Goal: Task Accomplishment & Management: Use online tool/utility

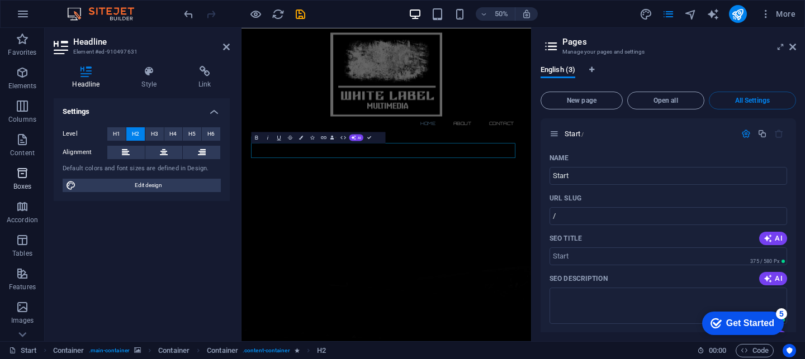
click at [23, 182] on p "Boxes" at bounding box center [22, 186] width 18 height 9
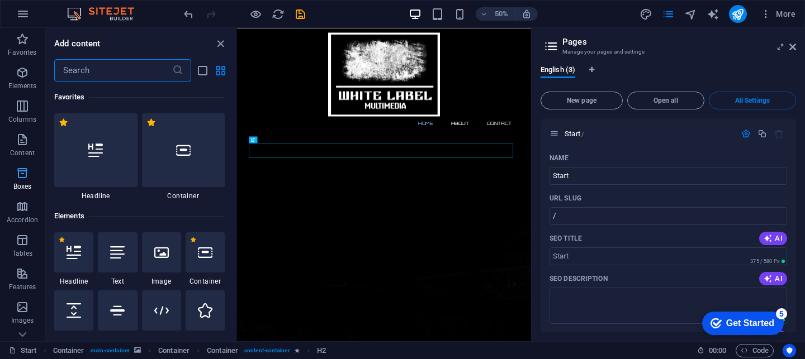
scroll to position [20, 0]
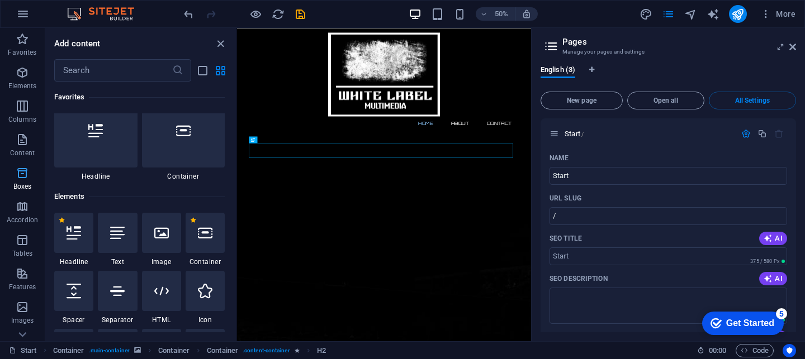
click at [23, 179] on icon "button" at bounding box center [22, 173] width 13 height 13
click at [85, 16] on img at bounding box center [106, 13] width 84 height 13
click at [113, 18] on img at bounding box center [106, 13] width 84 height 13
click at [22, 72] on icon "button" at bounding box center [22, 72] width 13 height 13
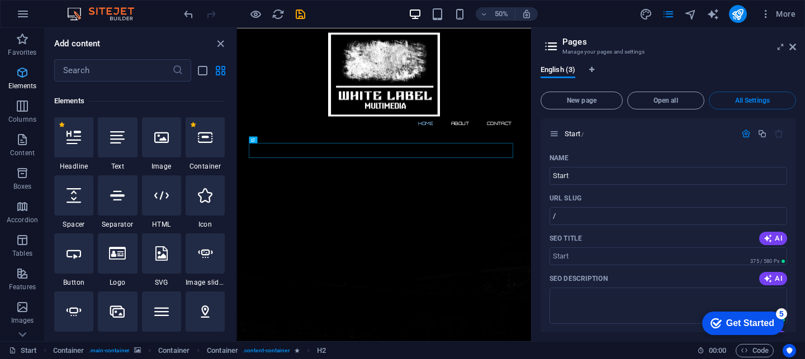
scroll to position [119, 0]
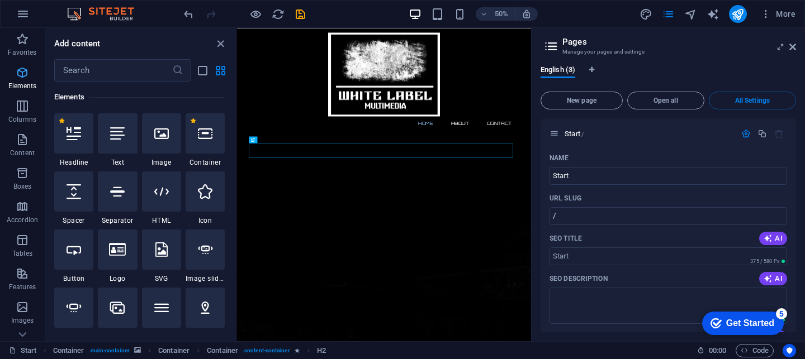
click at [22, 72] on icon "button" at bounding box center [22, 72] width 13 height 13
click at [24, 104] on icon "button" at bounding box center [22, 105] width 13 height 13
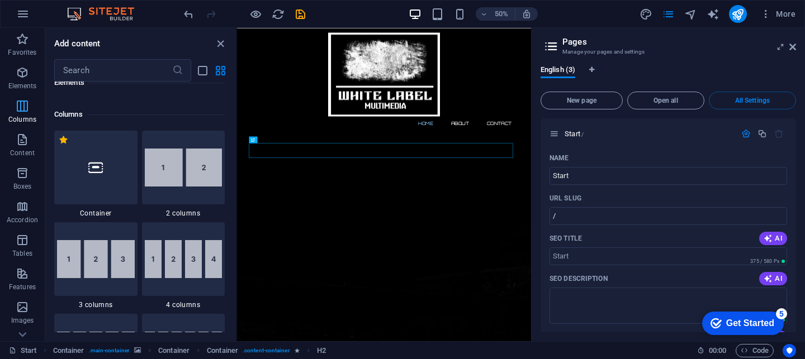
scroll to position [553, 0]
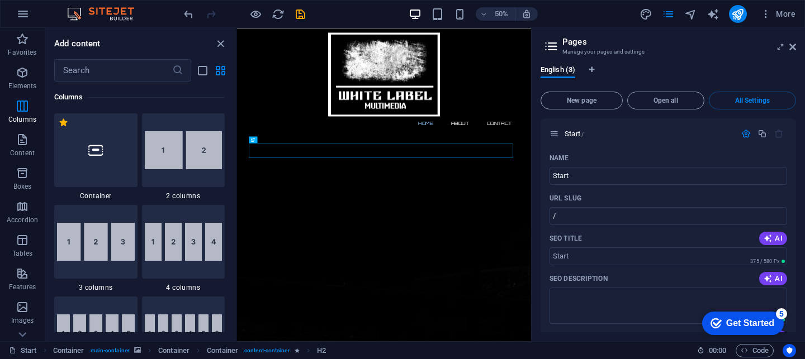
click at [82, 50] on h6 "Add content" at bounding box center [77, 43] width 46 height 13
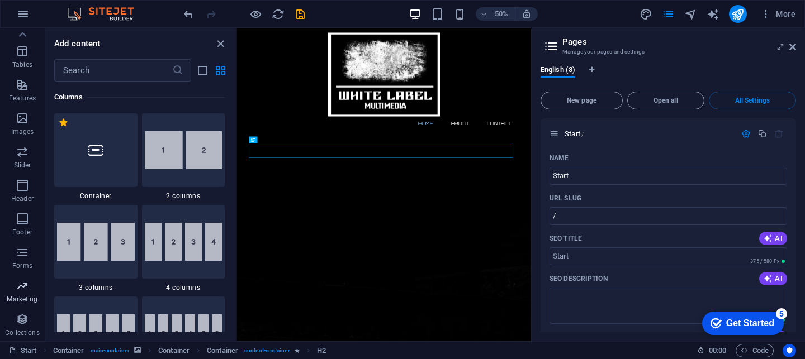
scroll to position [189, 0]
click at [22, 191] on icon "button" at bounding box center [22, 185] width 13 height 13
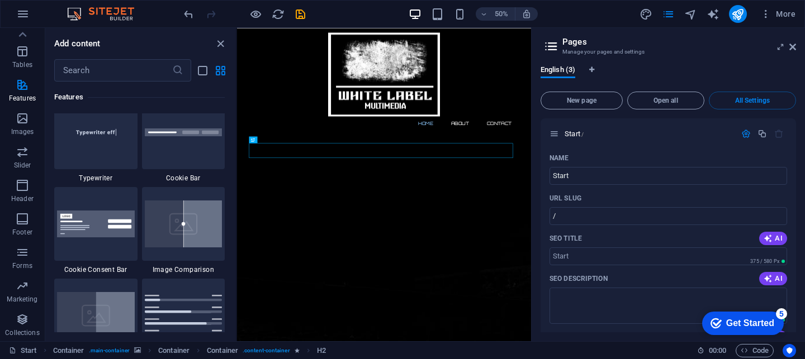
scroll to position [4716, 0]
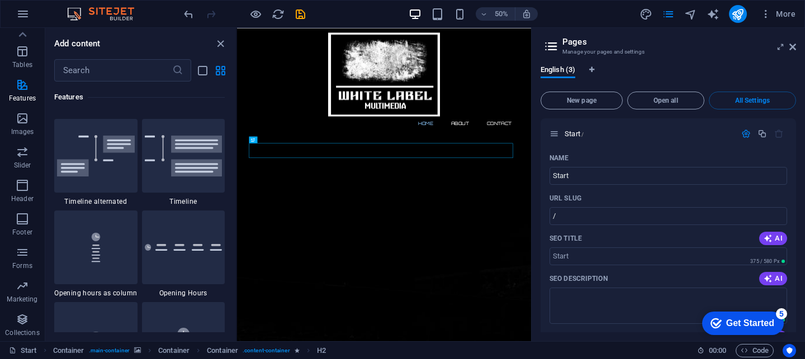
click at [582, 48] on h3 "Manage your pages and settings" at bounding box center [667, 52] width 211 height 10
click at [590, 97] on span "New page" at bounding box center [581, 100] width 72 height 7
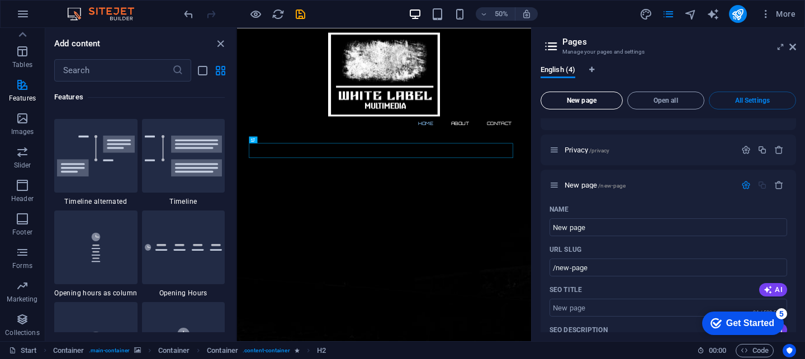
click at [570, 102] on span "New page" at bounding box center [581, 100] width 72 height 7
click at [682, 101] on span "Open all" at bounding box center [665, 100] width 67 height 7
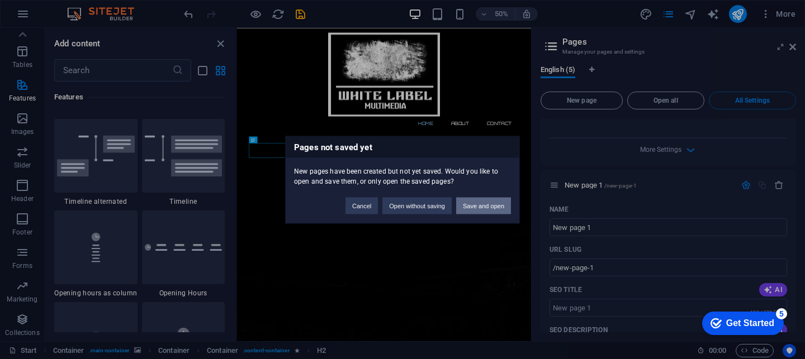
click at [477, 207] on button "Save and open" at bounding box center [483, 205] width 55 height 17
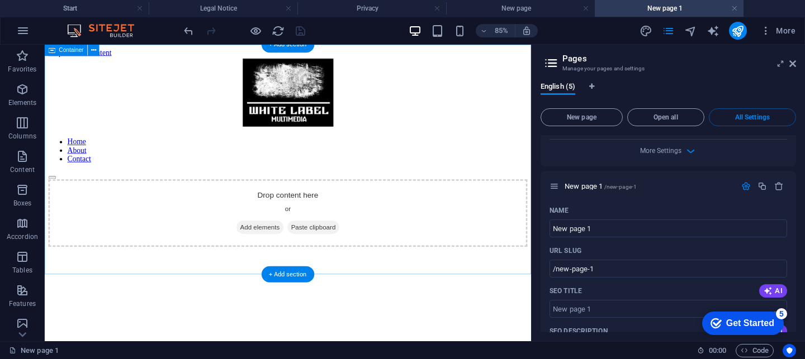
scroll to position [0, 0]
click at [218, 213] on div "Drop content here or Add elements Paste clipboard" at bounding box center [330, 242] width 563 height 79
click at [208, 210] on div "Drop content here or Add elements Paste clipboard" at bounding box center [330, 242] width 563 height 79
click at [207, 210] on div "Drop content here or Add elements Paste clipboard" at bounding box center [330, 242] width 563 height 79
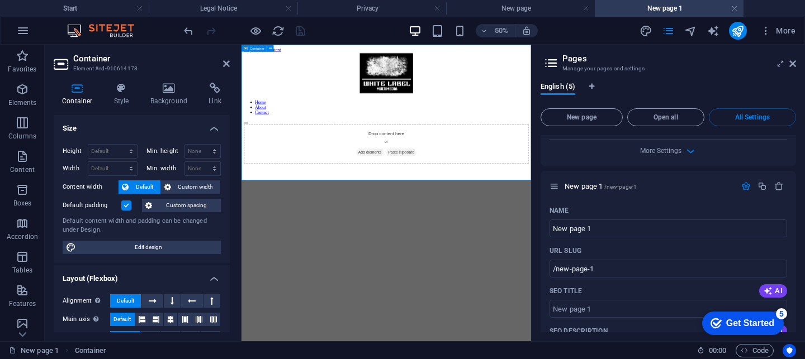
click at [342, 206] on div "Drop content here or Add elements Paste clipboard" at bounding box center [531, 242] width 570 height 79
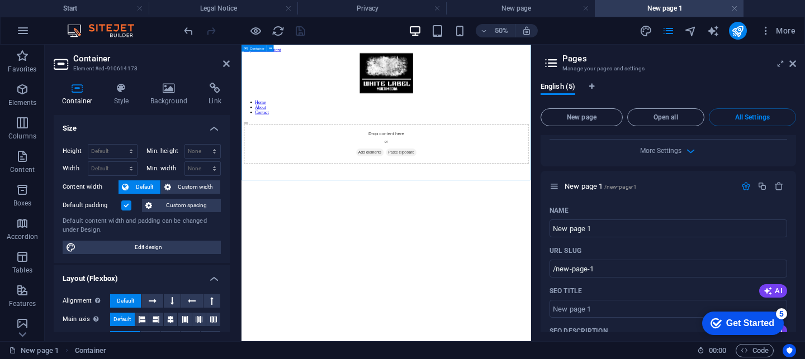
click at [342, 206] on div "Drop content here or Add elements Paste clipboard" at bounding box center [531, 242] width 570 height 79
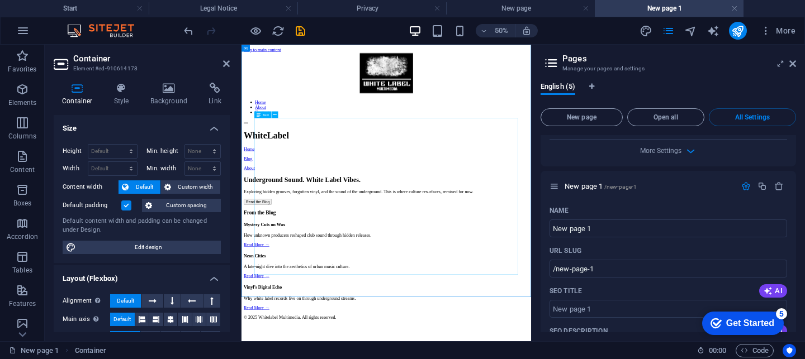
click at [273, 116] on icon at bounding box center [274, 115] width 3 height 6
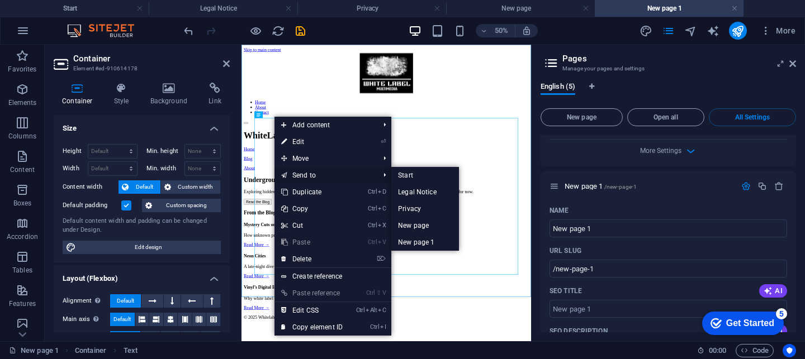
drag, startPoint x: 331, startPoint y: 174, endPoint x: 185, endPoint y: 248, distance: 163.7
click at [331, 174] on link "Send to" at bounding box center [324, 175] width 100 height 17
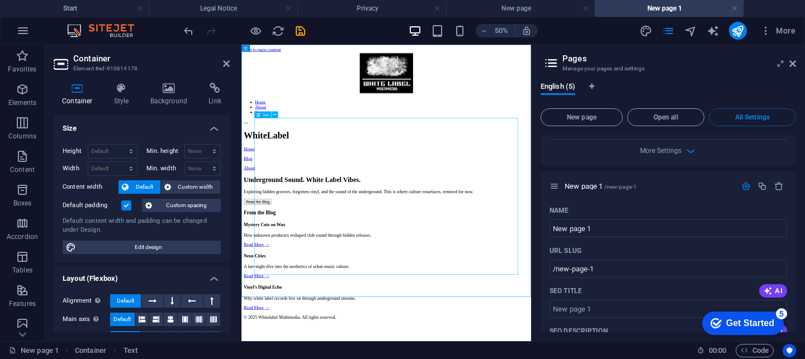
click at [260, 115] on icon at bounding box center [258, 114] width 4 height 7
click at [267, 116] on span "Text" at bounding box center [266, 114] width 6 height 3
click at [274, 115] on icon at bounding box center [274, 115] width 3 height 6
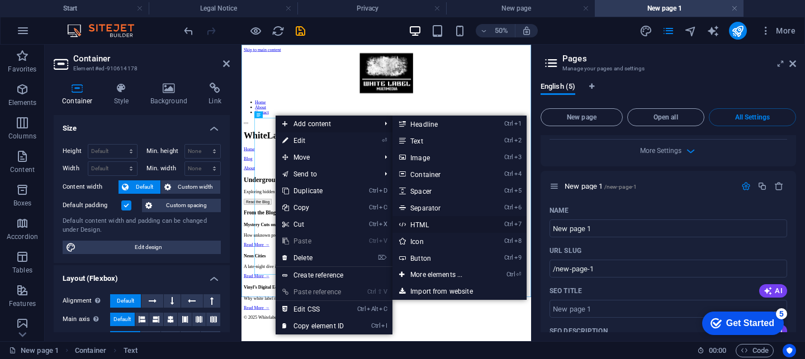
drag, startPoint x: 427, startPoint y: 225, endPoint x: 369, endPoint y: 361, distance: 148.5
click at [426, 225] on link "Ctrl 7 HTML" at bounding box center [438, 224] width 92 height 17
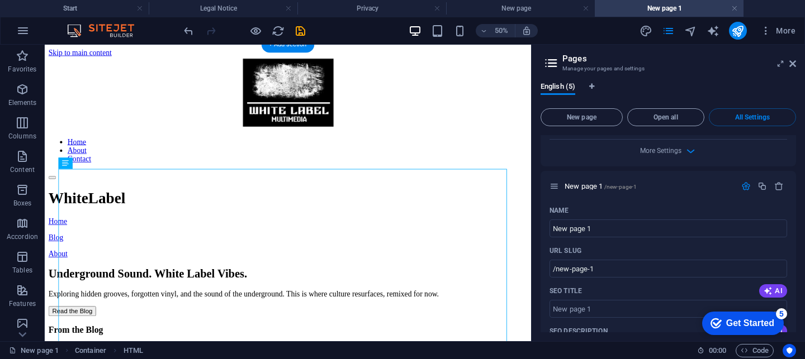
drag, startPoint x: 367, startPoint y: 284, endPoint x: 466, endPoint y: 184, distance: 140.3
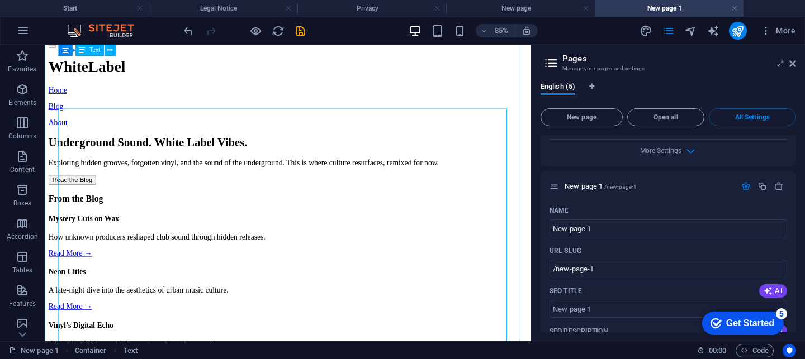
scroll to position [70, 0]
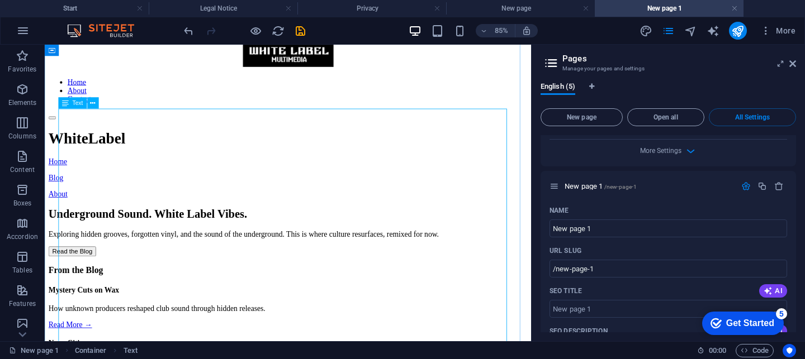
click at [75, 168] on div "Whitelabel Multimedia WhiteLabel Home Blog About Underground Sound. White Label…" at bounding box center [330, 334] width 563 height 379
click at [78, 157] on div "Whitelabel Multimedia WhiteLabel Home Blog About Underground Sound. White Label…" at bounding box center [330, 334] width 563 height 379
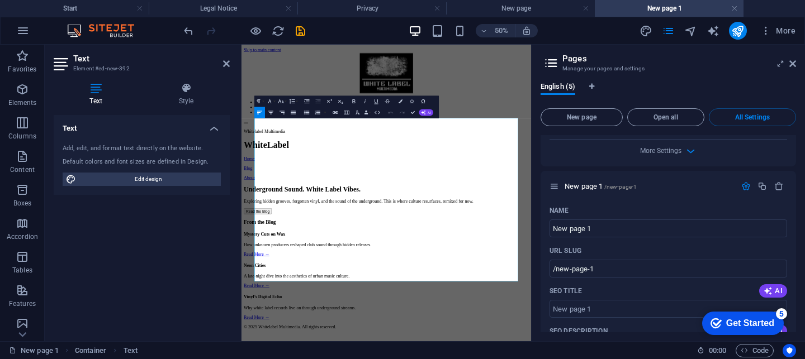
scroll to position [0, 0]
drag, startPoint x: 34, startPoint y: 97, endPoint x: 30, endPoint y: 104, distance: 7.5
click at [30, 104] on span "Elements" at bounding box center [22, 96] width 45 height 27
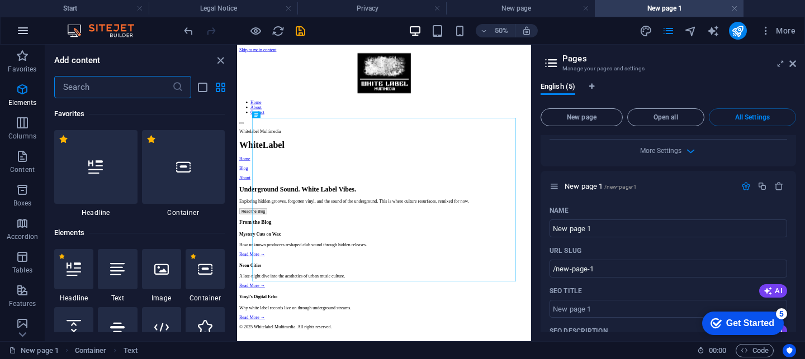
scroll to position [5, 0]
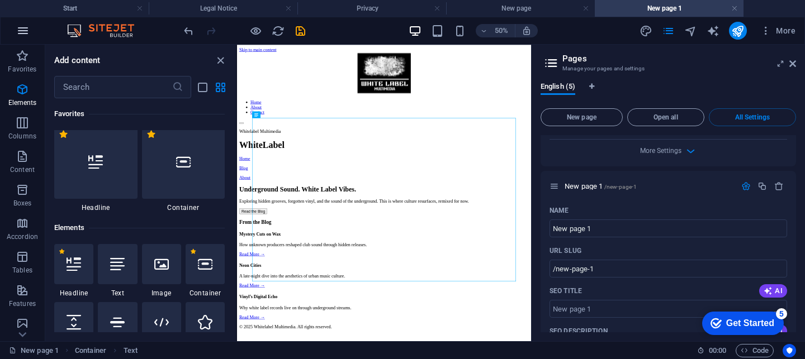
click at [20, 27] on icon "button" at bounding box center [22, 30] width 13 height 13
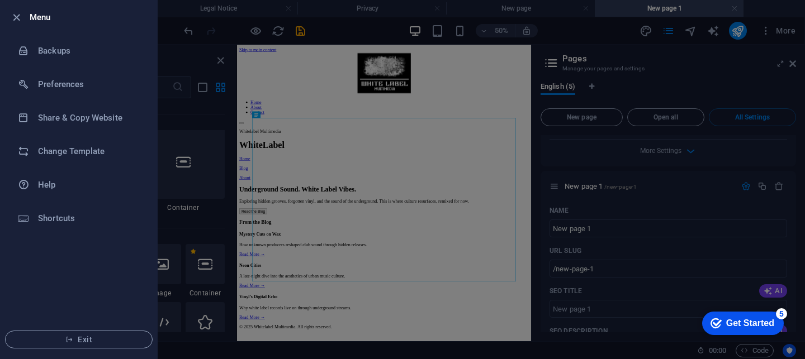
click at [340, 124] on div at bounding box center [402, 179] width 805 height 359
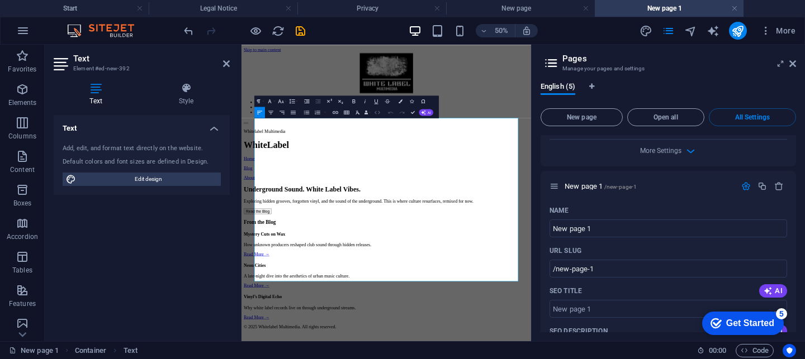
click at [377, 116] on button "HTML" at bounding box center [377, 112] width 11 height 11
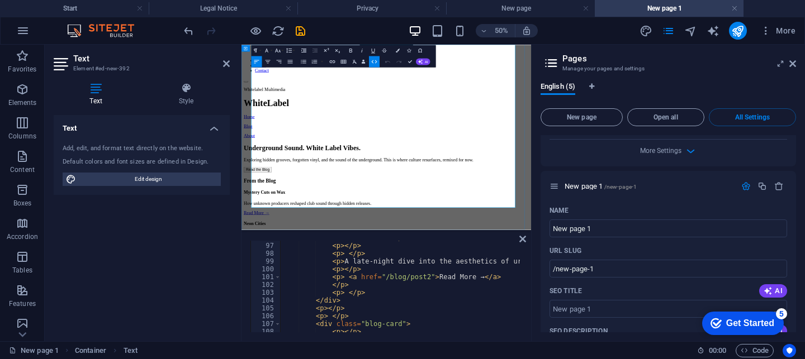
scroll to position [147, 0]
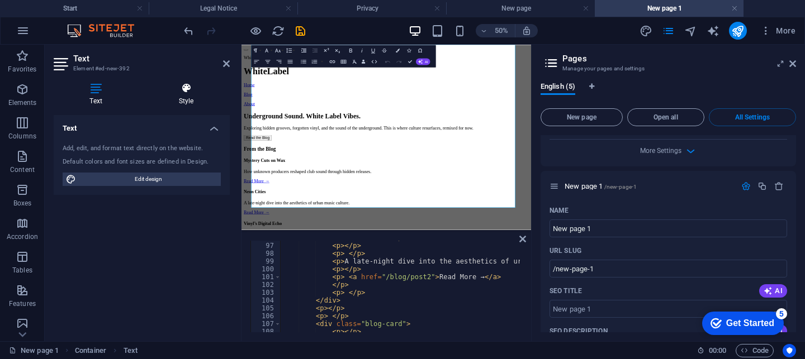
click at [184, 98] on h4 "Style" at bounding box center [185, 94] width 87 height 23
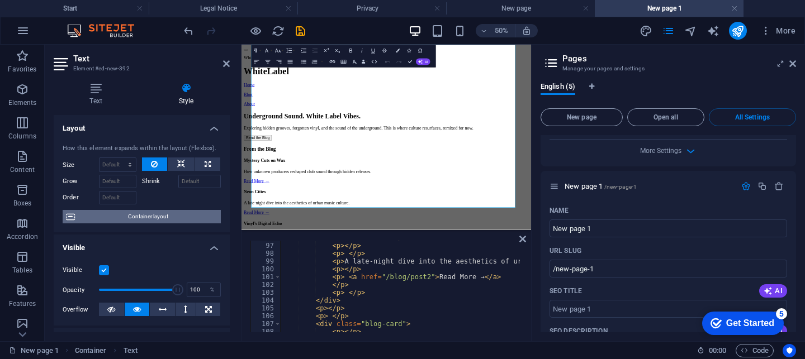
click at [182, 218] on span "Container layout" at bounding box center [147, 216] width 139 height 13
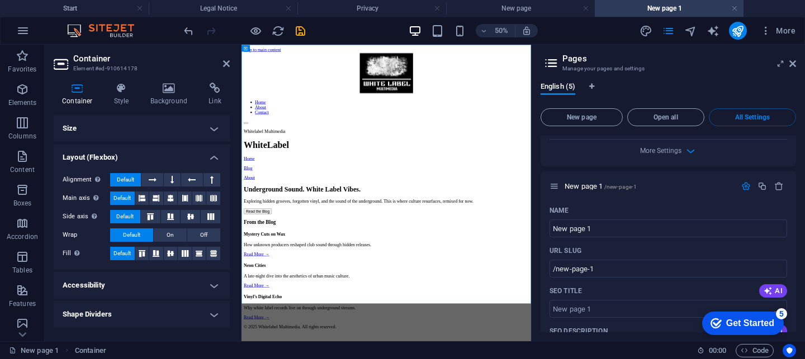
scroll to position [0, 0]
click at [70, 87] on icon at bounding box center [77, 88] width 47 height 11
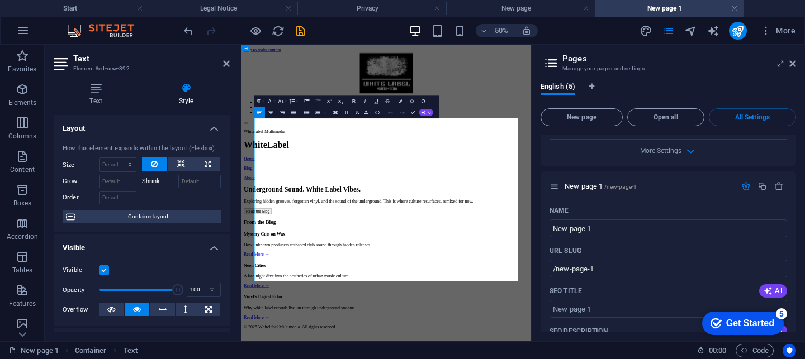
click at [285, 269] on html "Skip to main content Home About Contact Whitelabel Multimedia WhiteLabel Home B…" at bounding box center [530, 334] width 579 height 578
drag, startPoint x: 295, startPoint y: 263, endPoint x: 252, endPoint y: 221, distance: 60.1
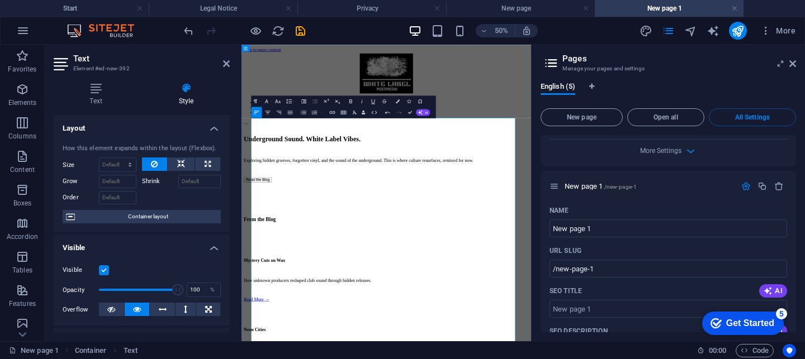
click at [409, 261] on p at bounding box center [531, 256] width 570 height 10
drag, startPoint x: 408, startPoint y: 264, endPoint x: 206, endPoint y: 196, distance: 213.1
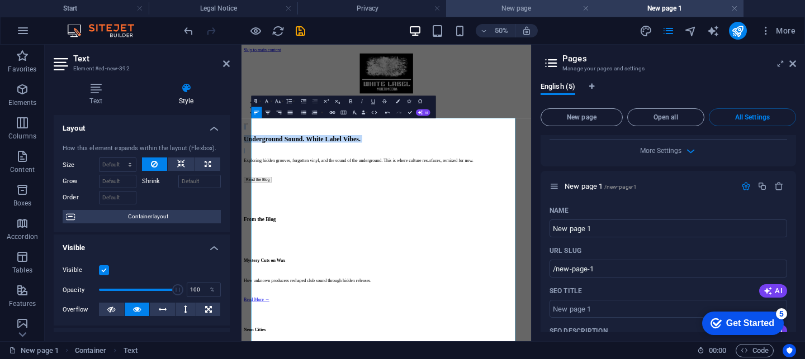
click at [533, 4] on h4 "New page" at bounding box center [520, 8] width 149 height 12
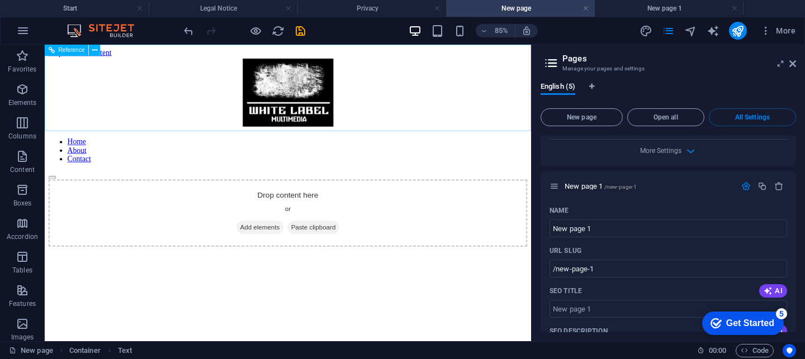
click at [151, 104] on div at bounding box center [330, 102] width 563 height 86
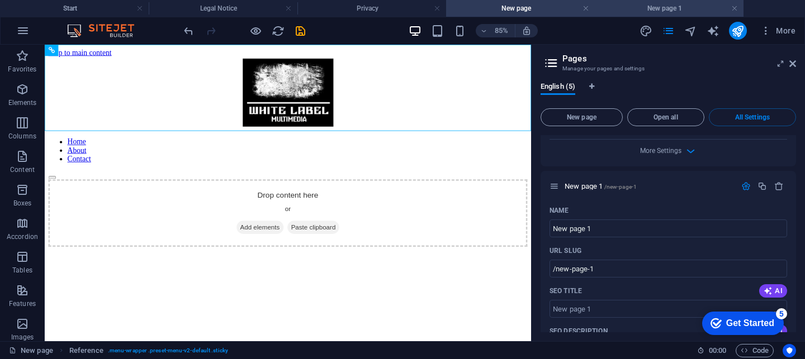
click at [649, 13] on h4 "New page 1" at bounding box center [668, 8] width 149 height 12
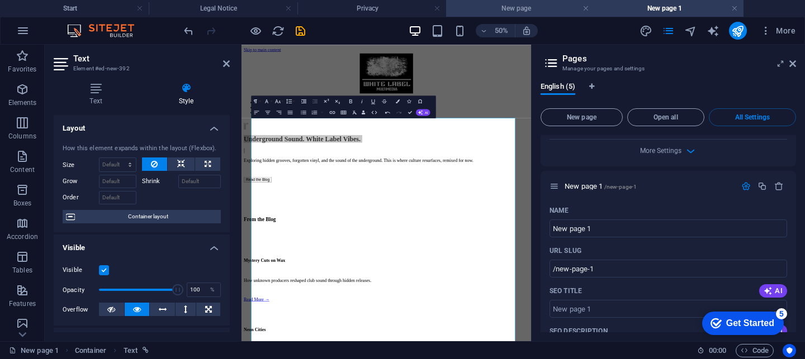
click at [520, 8] on h4 "New page" at bounding box center [520, 8] width 149 height 12
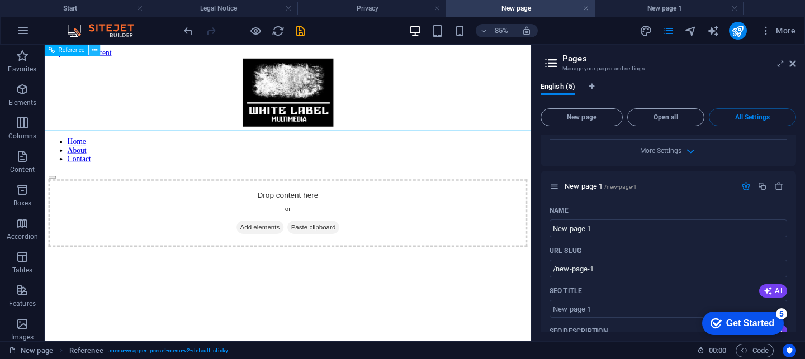
click at [94, 50] on icon at bounding box center [94, 50] width 5 height 10
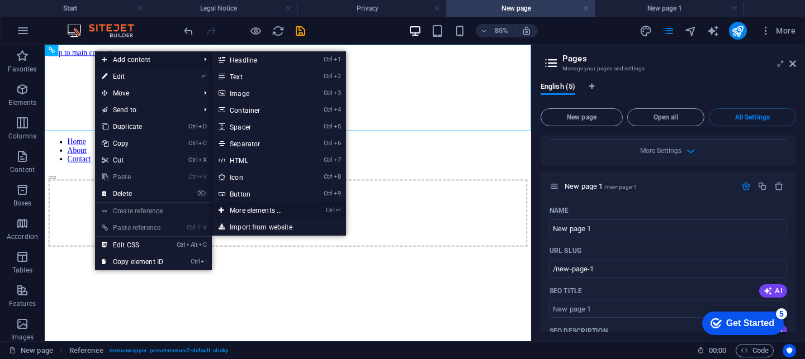
drag, startPoint x: 258, startPoint y: 211, endPoint x: 48, endPoint y: 336, distance: 244.8
click at [258, 210] on link "Ctrl ⏎ More elements ..." at bounding box center [258, 210] width 92 height 17
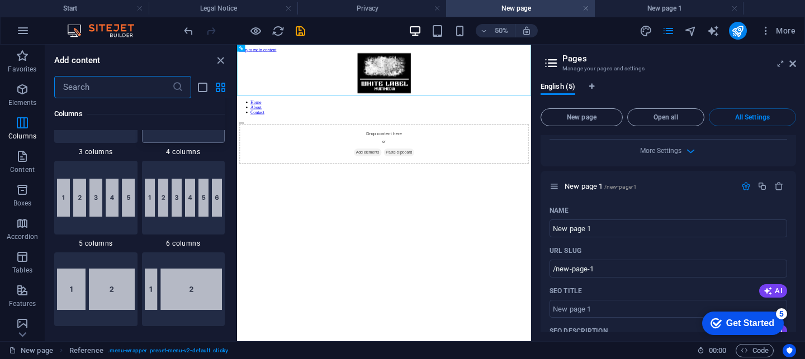
scroll to position [538, 0]
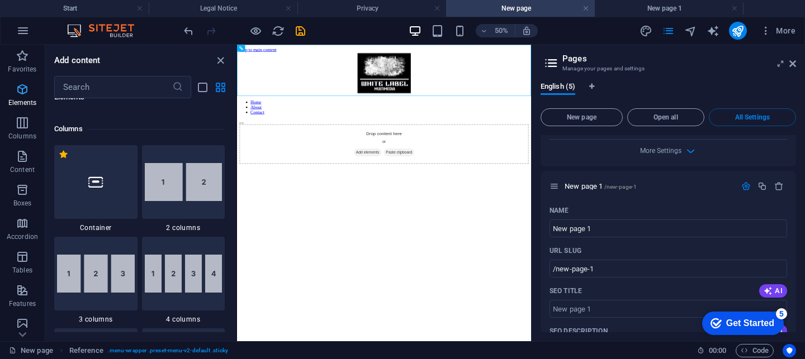
click at [23, 91] on icon "button" at bounding box center [22, 89] width 13 height 13
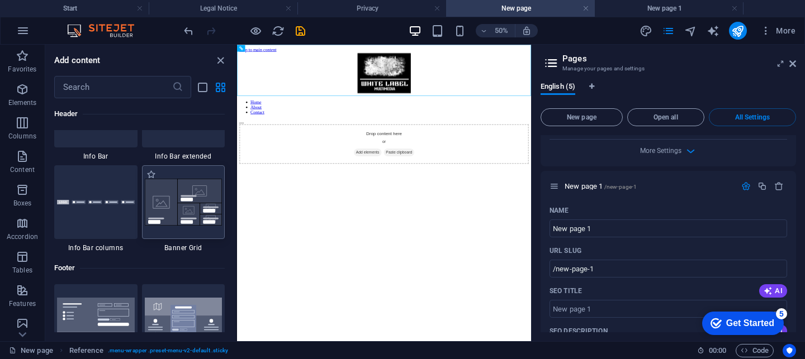
scroll to position [7159, 0]
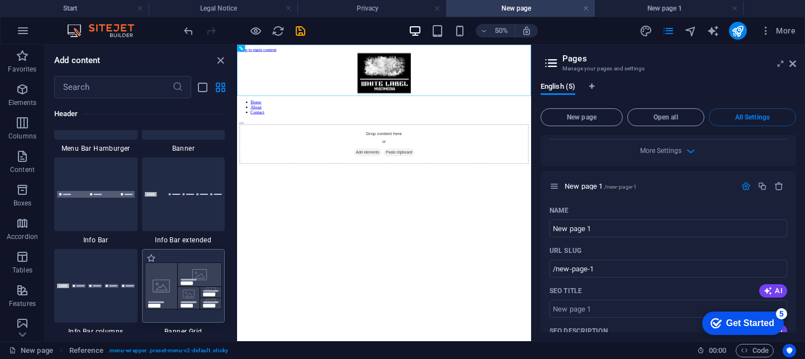
click at [185, 276] on img at bounding box center [184, 286] width 78 height 47
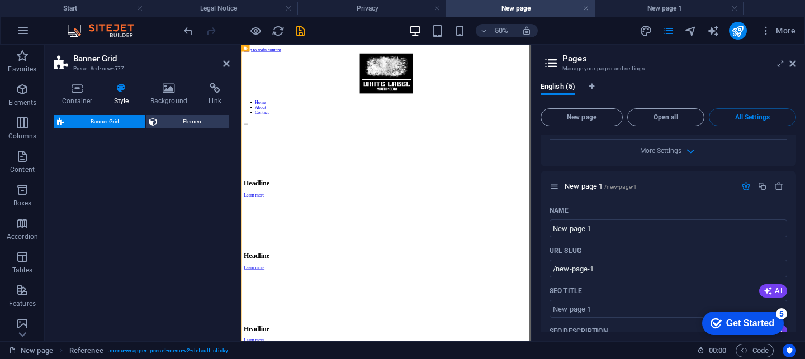
select select "vh"
select select "rem"
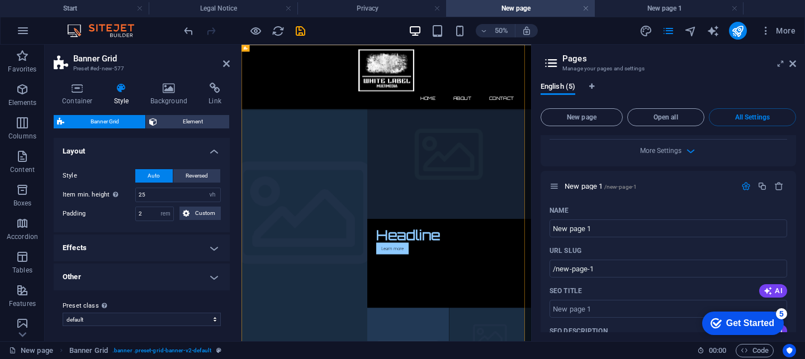
scroll to position [2, 0]
click at [129, 272] on h4 "Other" at bounding box center [142, 275] width 176 height 27
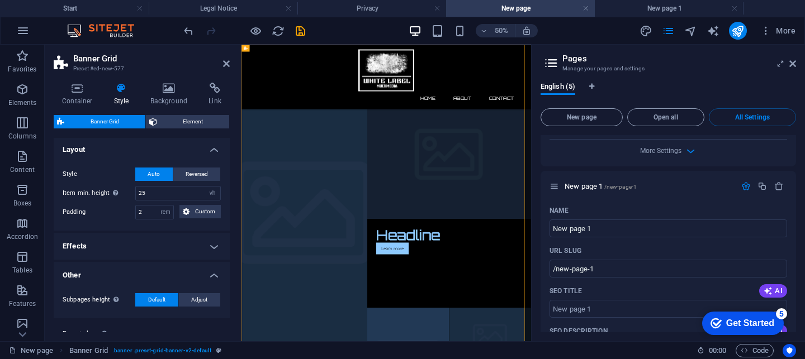
scroll to position [31, 0]
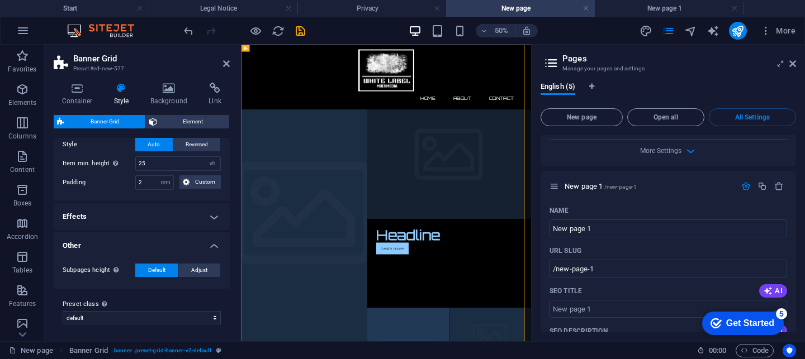
click at [215, 213] on h4 "Effects" at bounding box center [142, 216] width 176 height 27
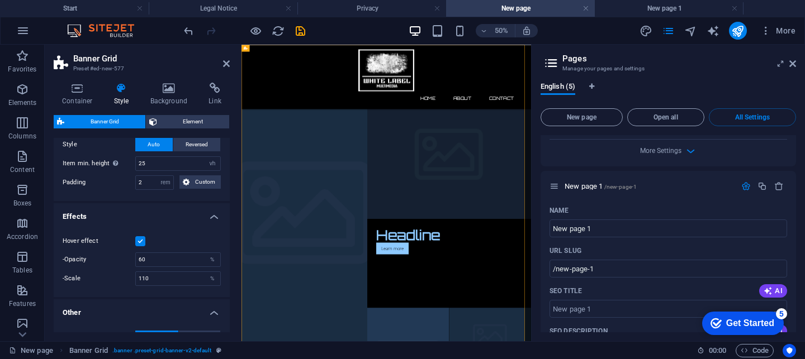
scroll to position [0, 0]
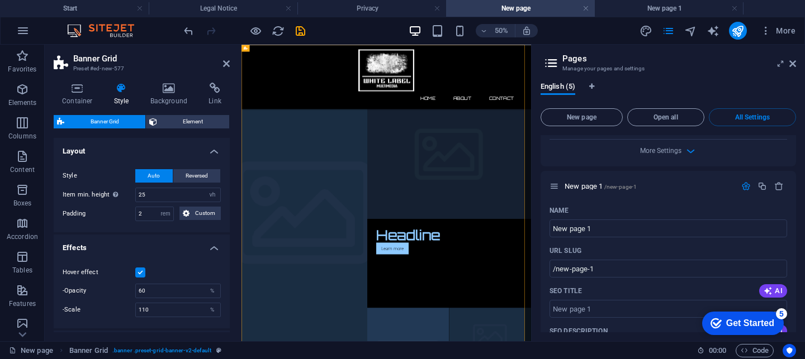
click at [210, 149] on h4 "Layout" at bounding box center [142, 148] width 176 height 20
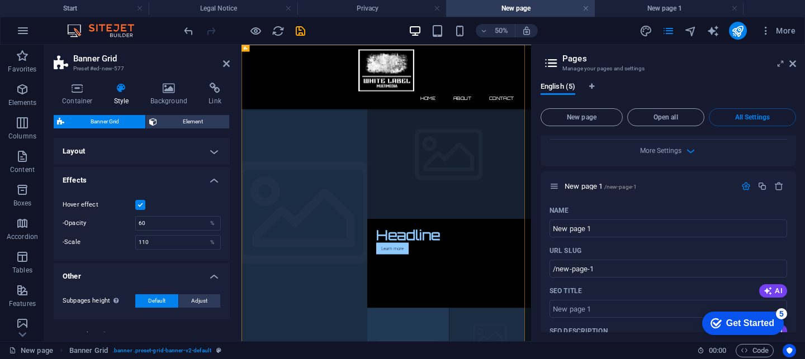
click at [209, 179] on h4 "Effects" at bounding box center [142, 177] width 176 height 20
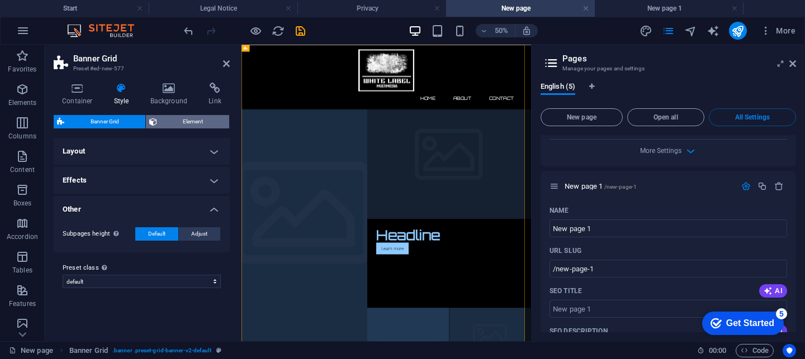
click at [188, 119] on span "Element" at bounding box center [193, 121] width 66 height 13
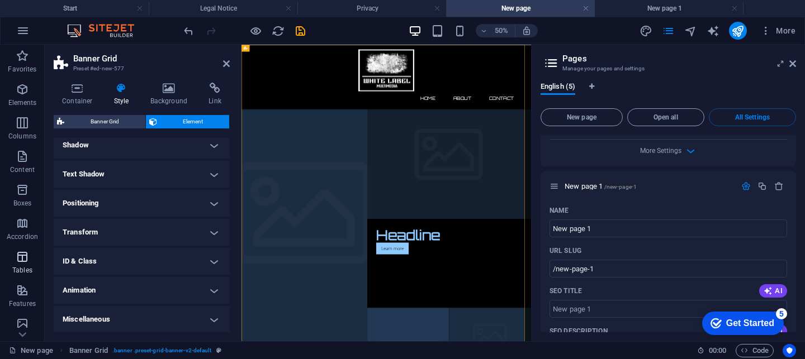
scroll to position [206, 0]
drag, startPoint x: 21, startPoint y: 322, endPoint x: 21, endPoint y: 316, distance: 6.2
click at [22, 318] on icon "button" at bounding box center [22, 319] width 13 height 13
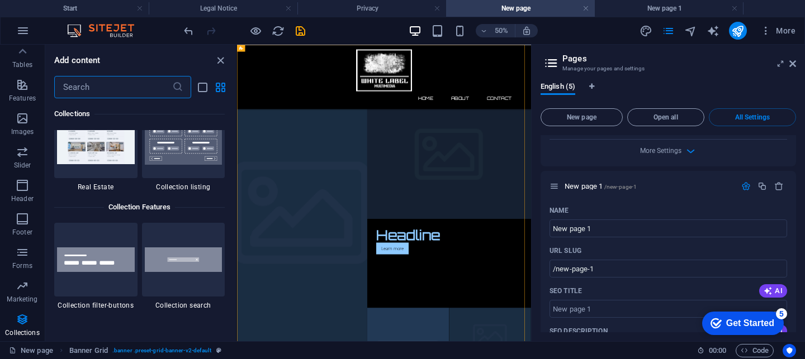
scroll to position [10472, 0]
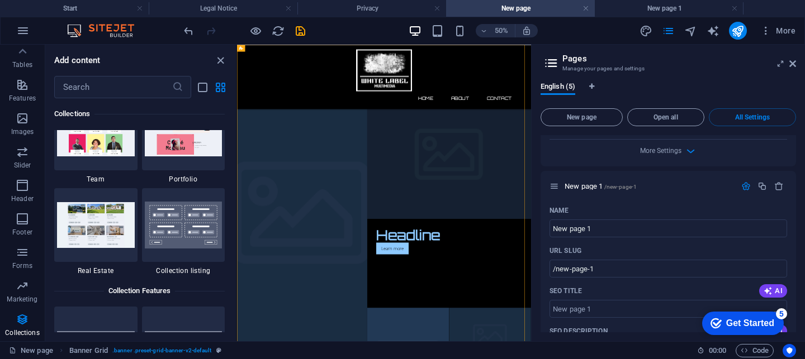
drag, startPoint x: 173, startPoint y: 206, endPoint x: 173, endPoint y: 218, distance: 12.3
click at [173, 206] on img at bounding box center [184, 225] width 78 height 47
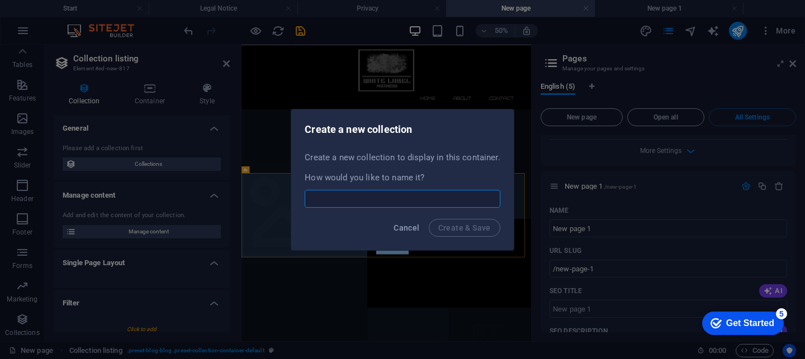
scroll to position [337, 0]
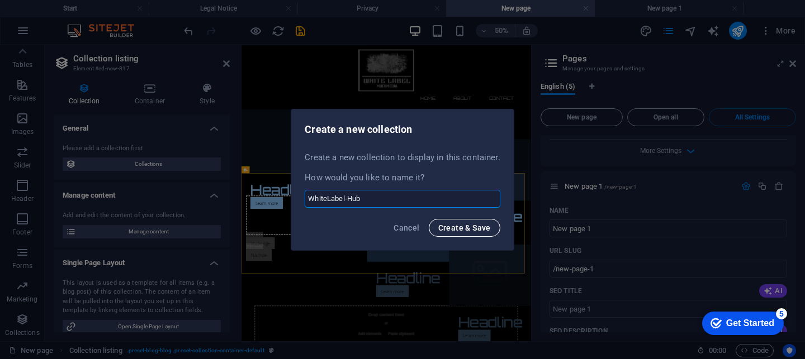
type input "WhiteLabel-Hub"
click at [441, 231] on span "Create & Save" at bounding box center [464, 227] width 53 height 9
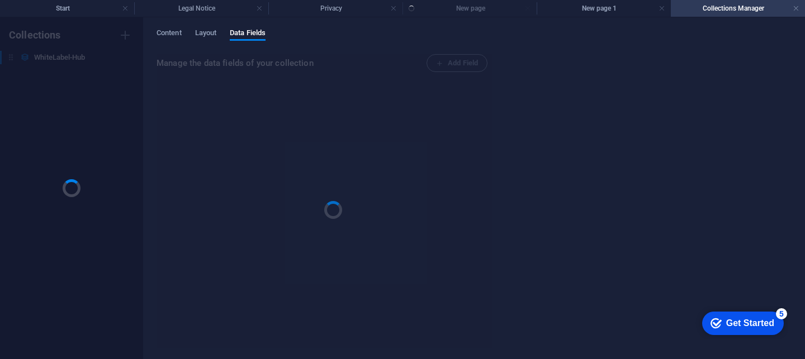
scroll to position [0, 0]
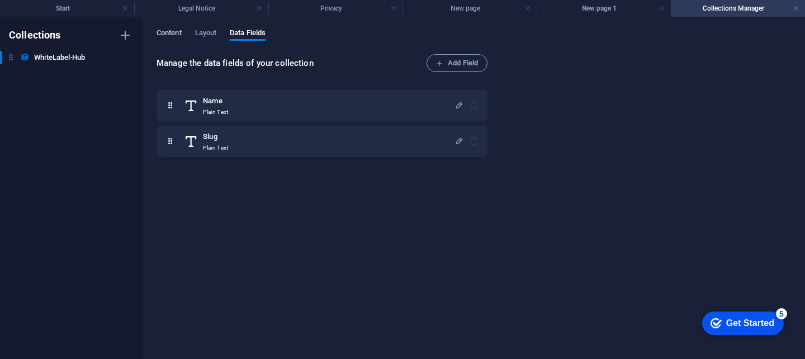
click at [169, 30] on span "Content" at bounding box center [168, 34] width 25 height 16
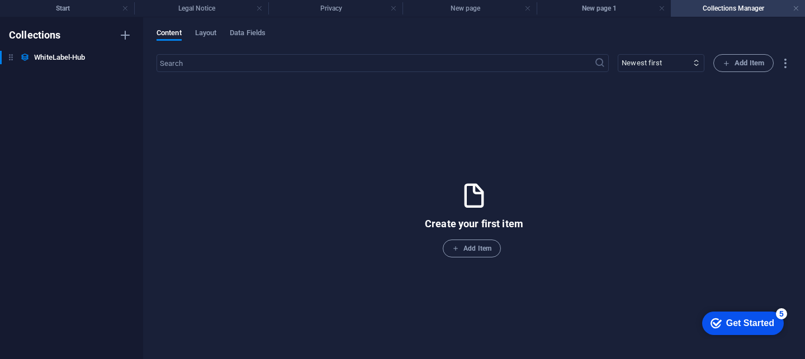
click at [184, 31] on div "Content Layout Data Fields" at bounding box center [473, 38] width 635 height 21
click at [205, 34] on span "Layout" at bounding box center [206, 34] width 22 height 16
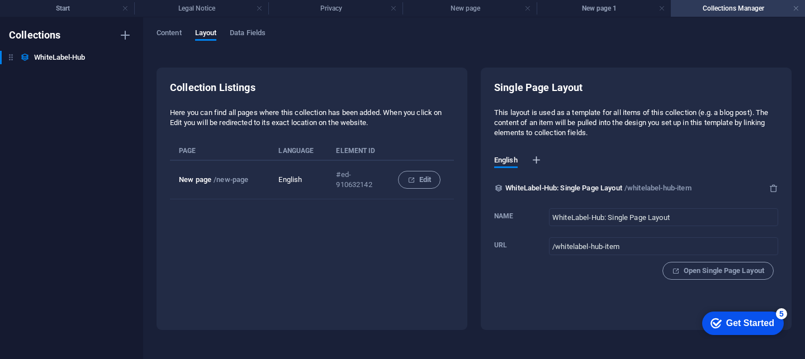
click at [537, 159] on icon "button" at bounding box center [536, 160] width 11 height 11
select select "41"
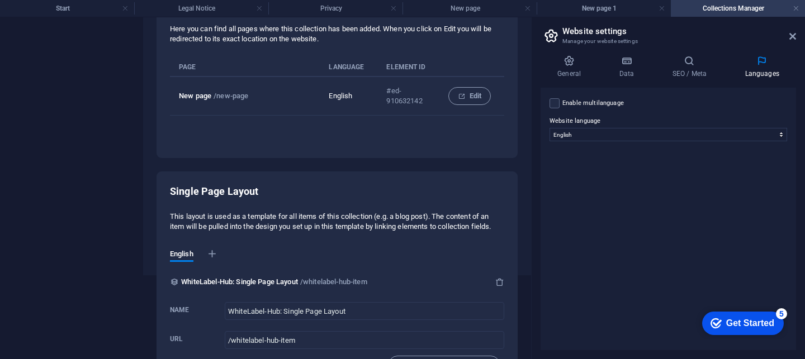
scroll to position [120, 0]
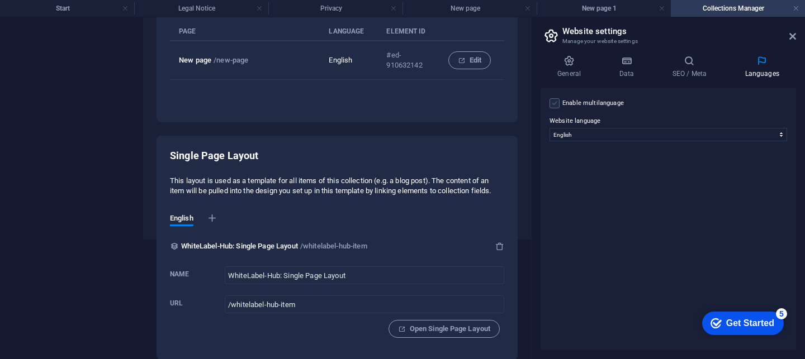
click at [558, 106] on label at bounding box center [554, 103] width 10 height 10
click at [0, 0] on input "Enable multilanguage To disable multilanguage delete all languages until only o…" at bounding box center [0, 0] width 0 height 0
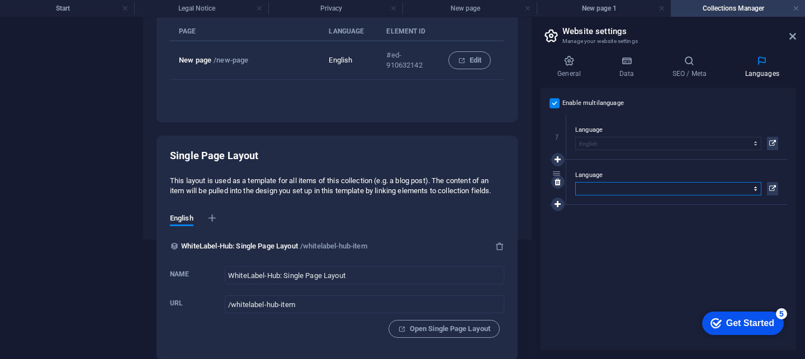
click at [743, 189] on select "Abkhazian Afar Afrikaans Akan Albanian Amharic Arabic Aragonese Armenian Assame…" at bounding box center [668, 188] width 186 height 13
select select "148"
click at [575, 182] on select "Abkhazian Afar Afrikaans Akan Albanian Amharic Arabic Aragonese Armenian Assame…" at bounding box center [668, 188] width 186 height 13
click at [556, 201] on icon at bounding box center [557, 205] width 6 height 8
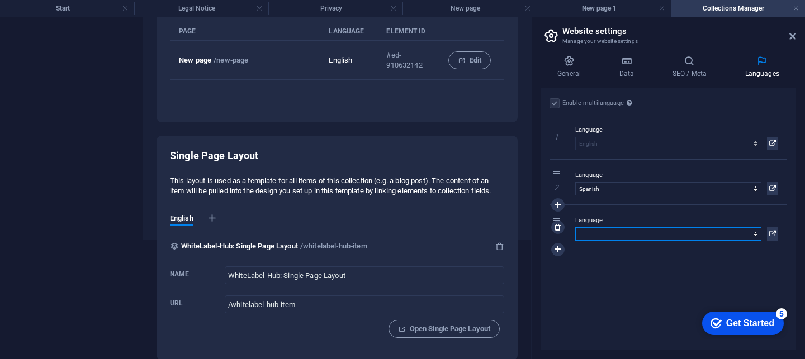
click at [661, 230] on select "Abkhazian Afar Afrikaans Akan Albanian Amharic Arabic Aragonese Armenian Assame…" at bounding box center [668, 233] width 186 height 13
select select "134"
click at [575, 227] on select "Abkhazian Afar Afrikaans Akan Albanian Amharic Arabic Aragonese Armenian Assame…" at bounding box center [668, 233] width 186 height 13
click at [558, 247] on icon at bounding box center [557, 250] width 6 height 8
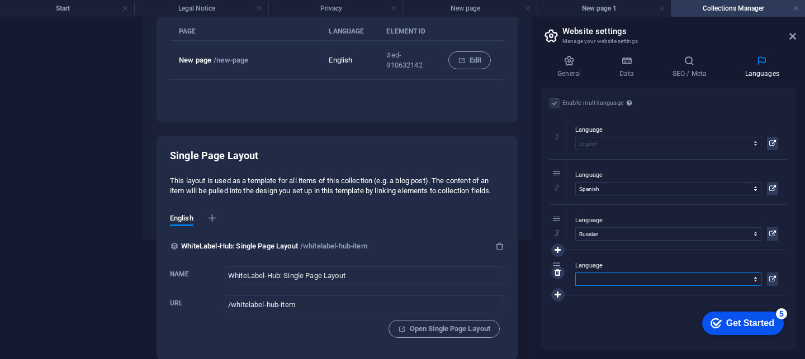
click at [673, 280] on select "Abkhazian Afar Afrikaans Akan Albanian Amharic Arabic Aragonese Armenian Assame…" at bounding box center [668, 279] width 186 height 13
select select "168"
click at [575, 273] on select "Abkhazian Afar Afrikaans Akan Albanian Amharic Arabic Aragonese Armenian Assame…" at bounding box center [668, 279] width 186 height 13
click at [572, 64] on icon at bounding box center [568, 60] width 57 height 11
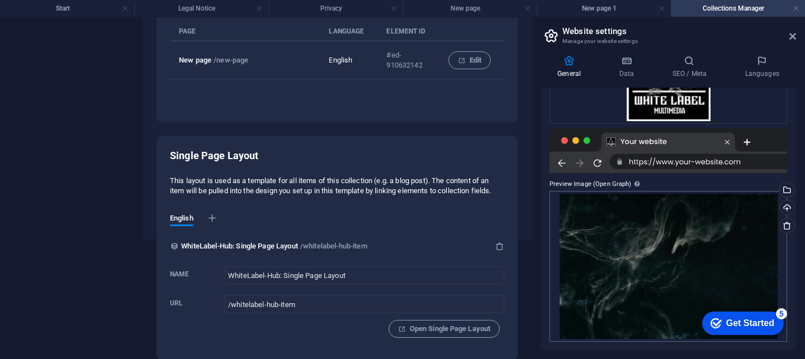
scroll to position [193, 0]
click at [784, 267] on div "Drag files here, click to choose files or select files from Files or our free s…" at bounding box center [667, 266] width 237 height 151
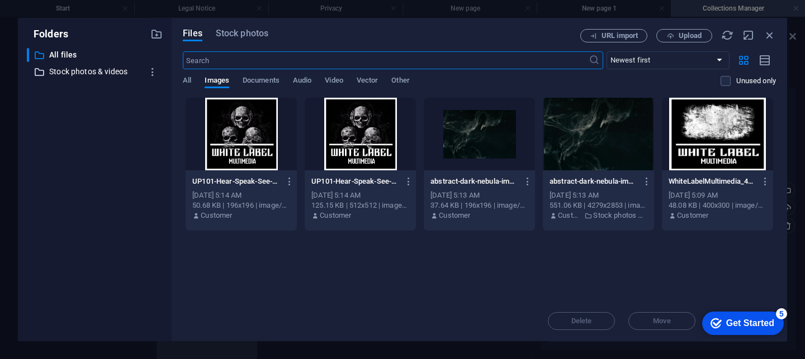
click at [96, 74] on p "Stock photos & videos" at bounding box center [95, 71] width 93 height 13
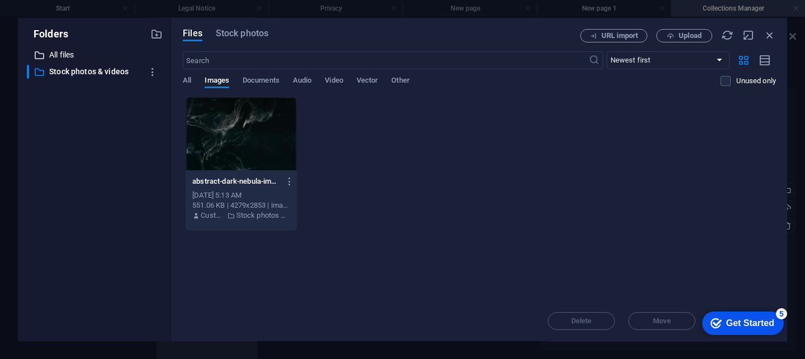
click at [53, 53] on p "All files" at bounding box center [95, 55] width 93 height 13
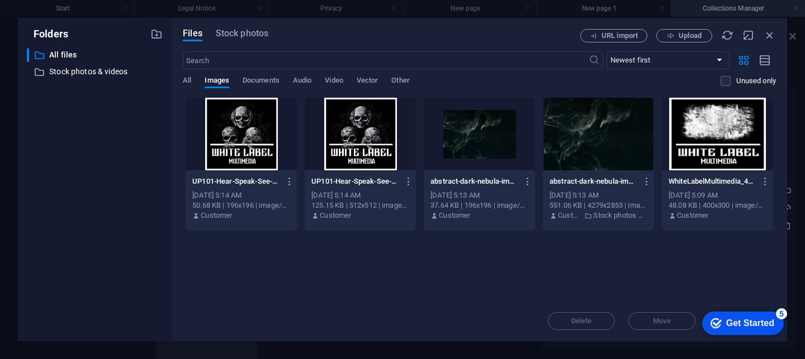
click at [627, 12] on div "Folders ​ All files All files ​ Stock photos & videos Stock photos & videos Fil…" at bounding box center [402, 179] width 805 height 359
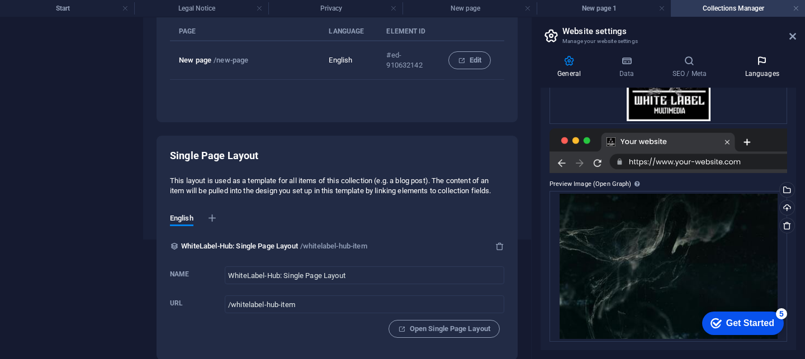
click at [754, 65] on icon at bounding box center [761, 60] width 68 height 11
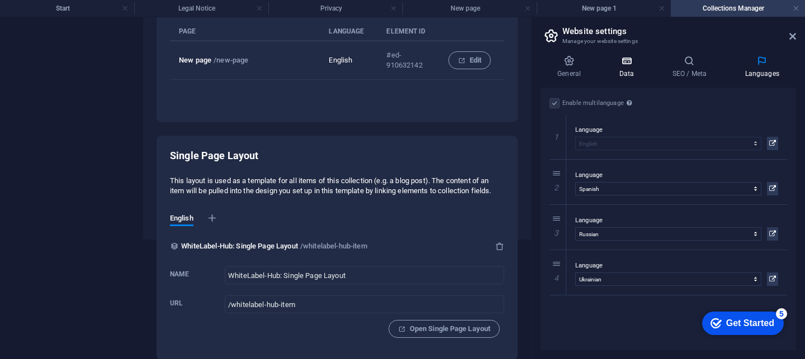
click at [627, 55] on icon at bounding box center [626, 60] width 49 height 11
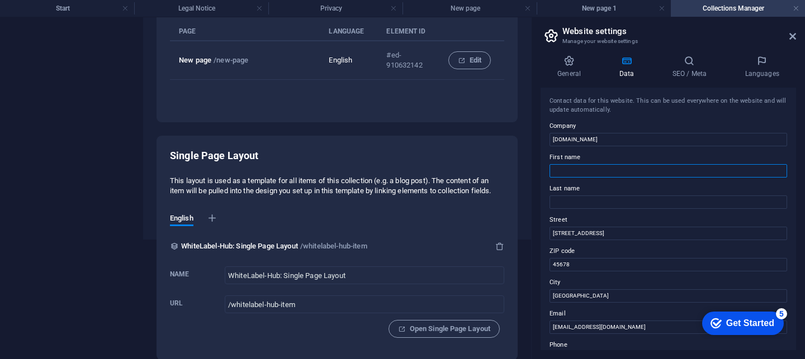
click at [596, 170] on input "First name" at bounding box center [667, 170] width 237 height 13
drag, startPoint x: 610, startPoint y: 232, endPoint x: 508, endPoint y: 242, distance: 102.2
click at [517, 241] on div "Start Legal Notice Privacy New page New page 1 Collections Manager Favorites El…" at bounding box center [402, 188] width 805 height 342
drag, startPoint x: 586, startPoint y: 260, endPoint x: 472, endPoint y: 258, distance: 114.0
click at [472, 258] on div "Start Legal Notice Privacy New page New page 1 Collections Manager Favorites El…" at bounding box center [402, 188] width 805 height 342
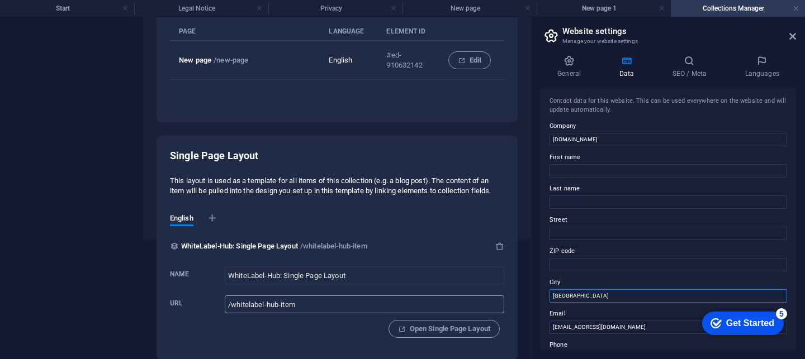
drag, startPoint x: 577, startPoint y: 296, endPoint x: 493, endPoint y: 295, distance: 83.8
click at [525, 295] on div "Start Legal Notice Privacy New page New page 1 Collections Manager Favorites El…" at bounding box center [402, 188] width 805 height 342
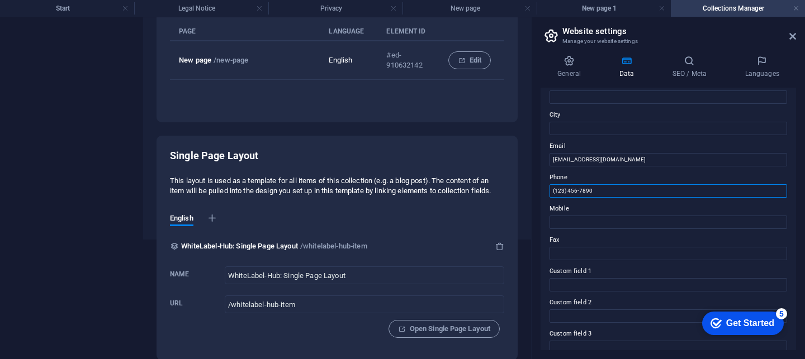
drag, startPoint x: 610, startPoint y: 191, endPoint x: 473, endPoint y: 193, distance: 136.3
click at [477, 193] on div "Start Legal Notice Privacy New page New page 1 Collections Manager Favorites El…" at bounding box center [402, 188] width 805 height 342
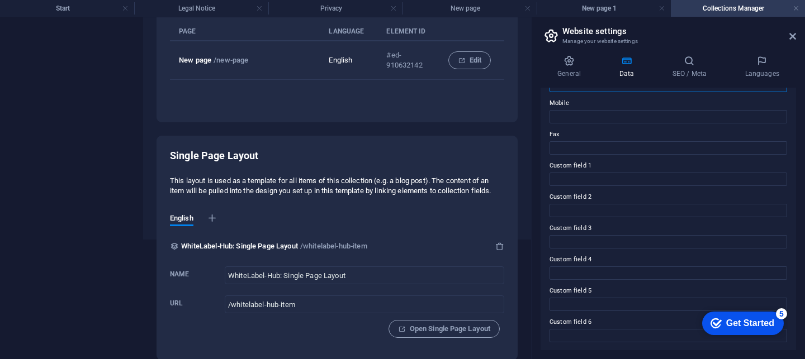
scroll to position [0, 0]
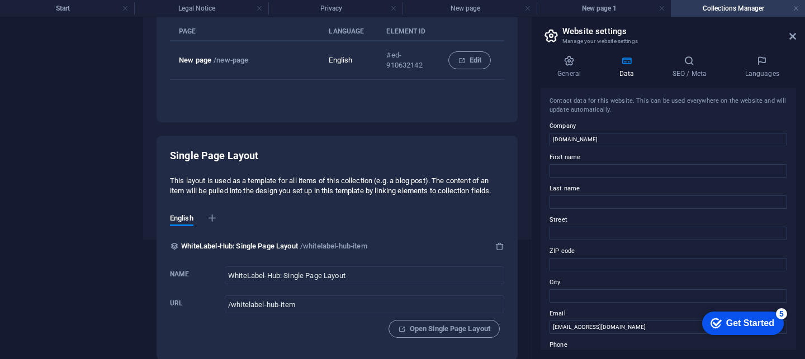
click at [596, 33] on h2 "Website settings" at bounding box center [679, 31] width 234 height 10
click at [340, 296] on input "/whitelabel-hub-item" at bounding box center [364, 305] width 279 height 18
click at [473, 60] on span "Edit" at bounding box center [469, 60] width 23 height 13
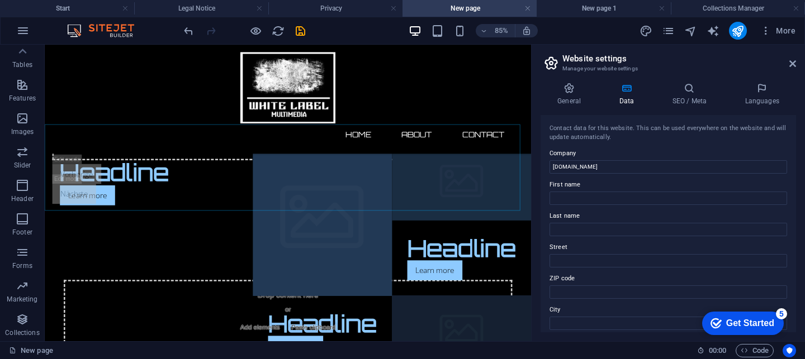
scroll to position [243, 0]
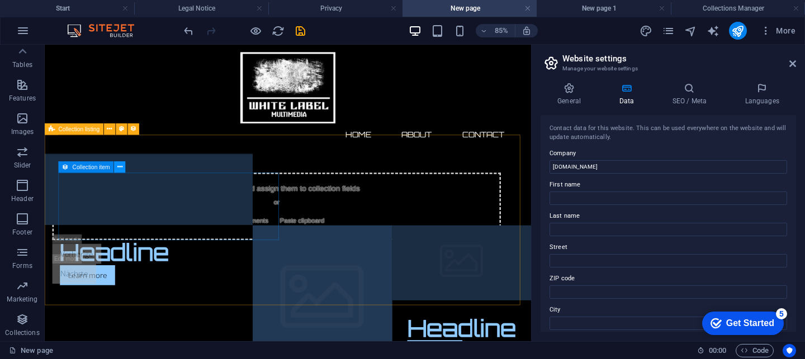
drag, startPoint x: 128, startPoint y: 166, endPoint x: 118, endPoint y: 171, distance: 10.7
click at [118, 171] on div "Collection item" at bounding box center [94, 167] width 73 height 12
click at [118, 171] on icon at bounding box center [119, 167] width 5 height 10
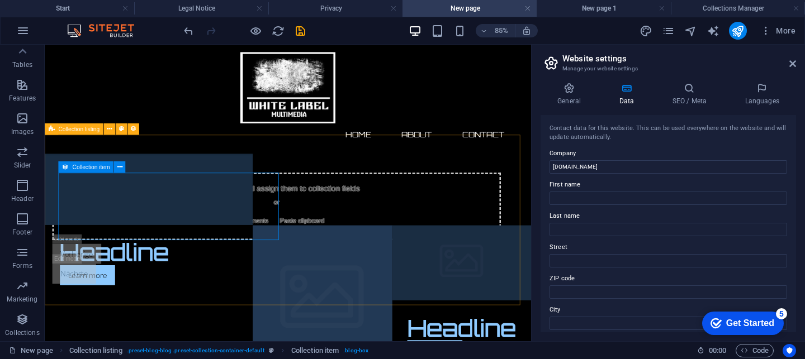
click at [77, 165] on span "Collection item" at bounding box center [91, 167] width 37 height 6
drag, startPoint x: 110, startPoint y: 207, endPoint x: 92, endPoint y: 197, distance: 20.2
click at [120, 166] on icon at bounding box center [119, 167] width 5 height 10
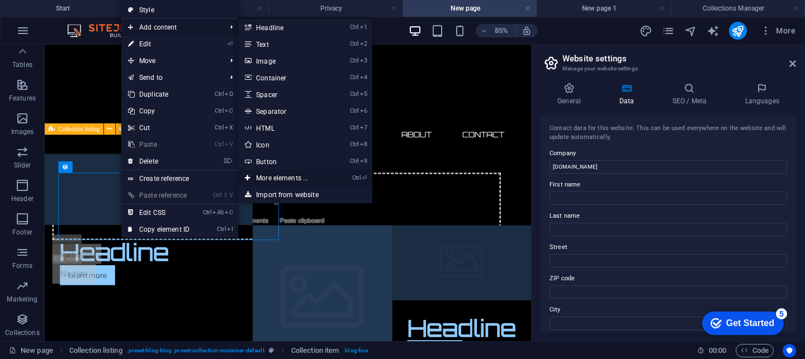
drag, startPoint x: 278, startPoint y: 176, endPoint x: 86, endPoint y: 256, distance: 208.1
click at [278, 176] on link "Ctrl ⏎ More elements ..." at bounding box center [284, 178] width 92 height 17
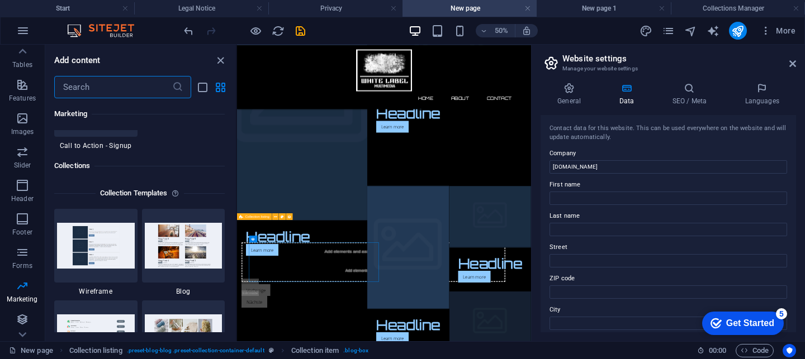
scroll to position [10260, 0]
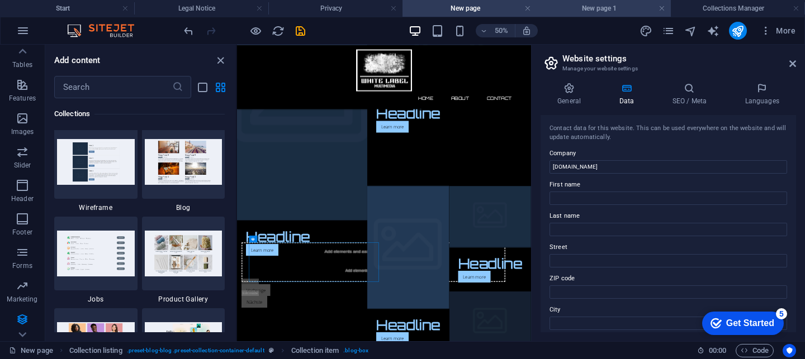
click at [587, 2] on h4 "New page 1" at bounding box center [603, 8] width 134 height 12
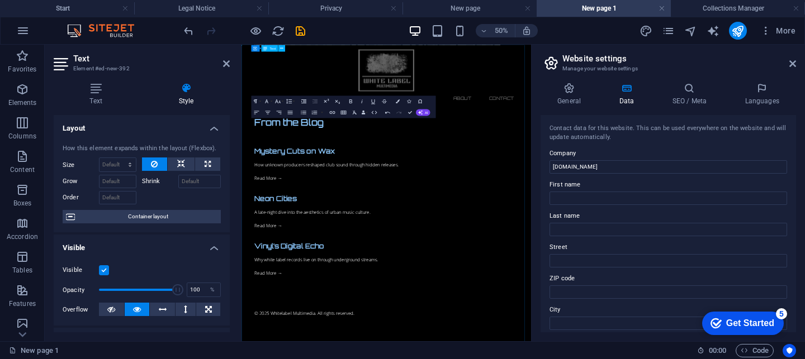
scroll to position [0, 0]
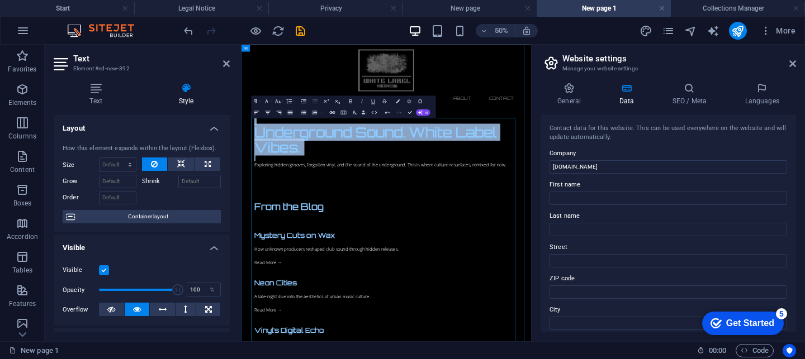
click at [332, 230] on h2 "Underground Sound. White Label Vibes." at bounding box center [530, 233] width 527 height 59
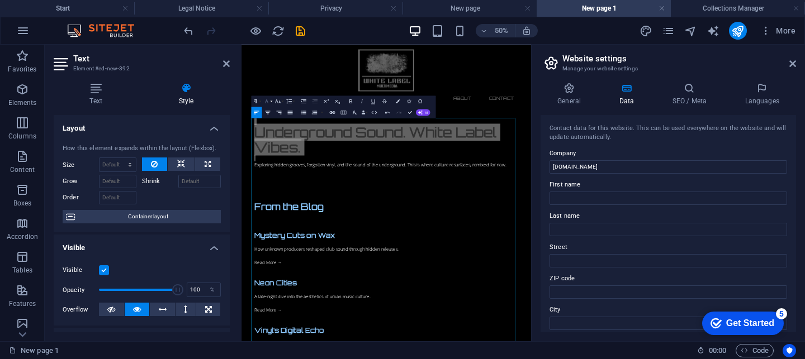
click at [270, 101] on button "Font Family" at bounding box center [267, 101] width 11 height 11
click at [279, 102] on icon "button" at bounding box center [278, 101] width 6 height 4
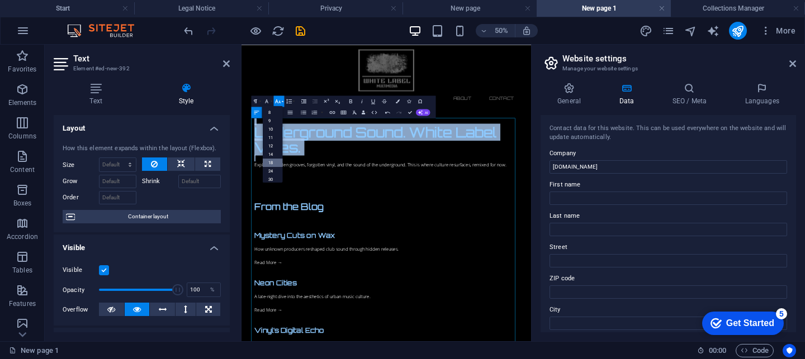
click at [277, 160] on link "18" at bounding box center [272, 162] width 20 height 8
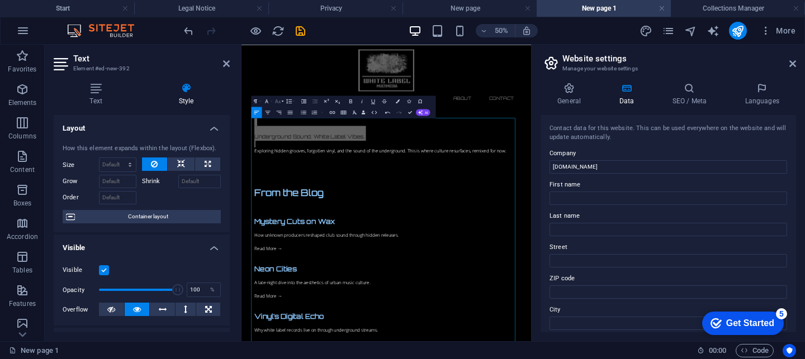
click at [277, 101] on icon "button" at bounding box center [277, 101] width 7 height 7
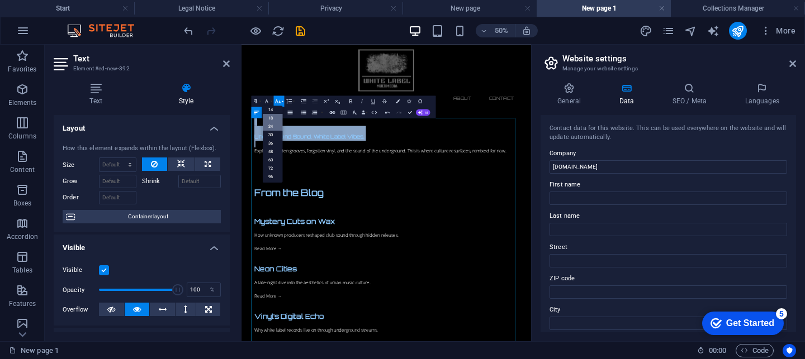
click at [278, 127] on link "24" at bounding box center [272, 126] width 20 height 8
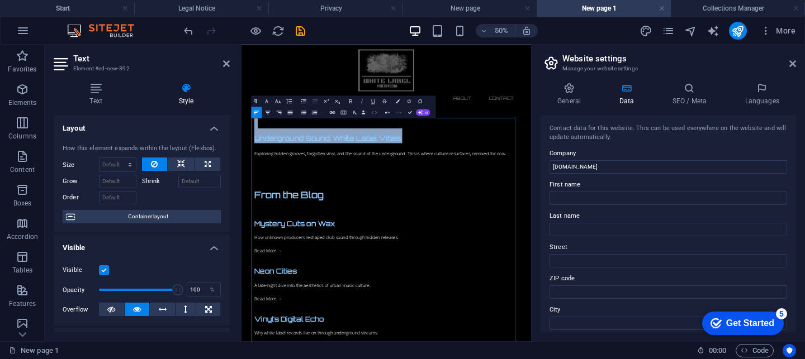
click at [374, 111] on icon "button" at bounding box center [373, 112] width 7 height 7
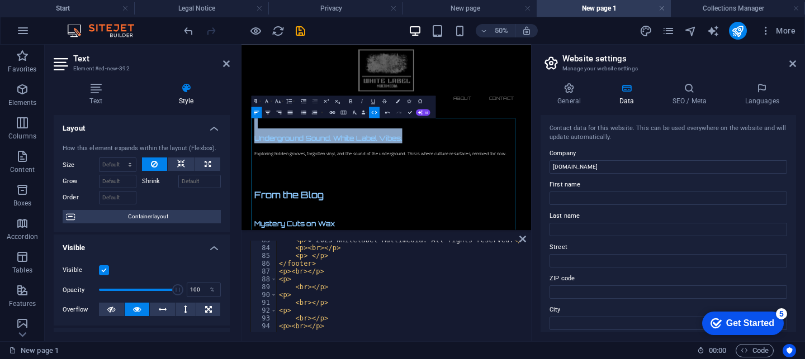
scroll to position [596, 0]
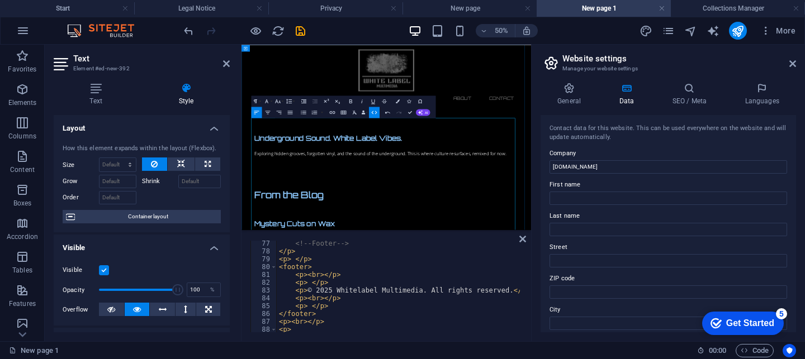
click at [533, 274] on p at bounding box center [530, 274] width 527 height 13
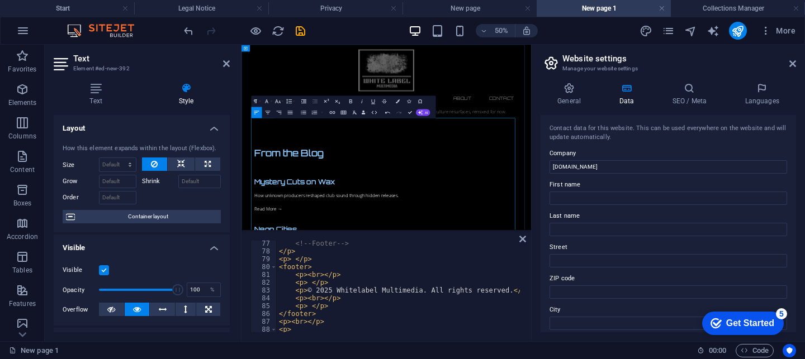
scroll to position [0, 0]
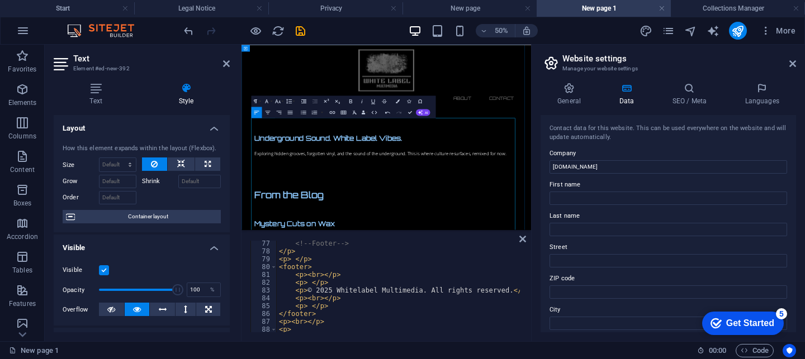
click at [279, 242] on p at bounding box center [530, 247] width 527 height 13
click at [299, 234] on span "Underground Sound. White Label Vibes." at bounding box center [415, 230] width 296 height 17
drag, startPoint x: 693, startPoint y: 160, endPoint x: 740, endPoint y: 121, distance: 60.7
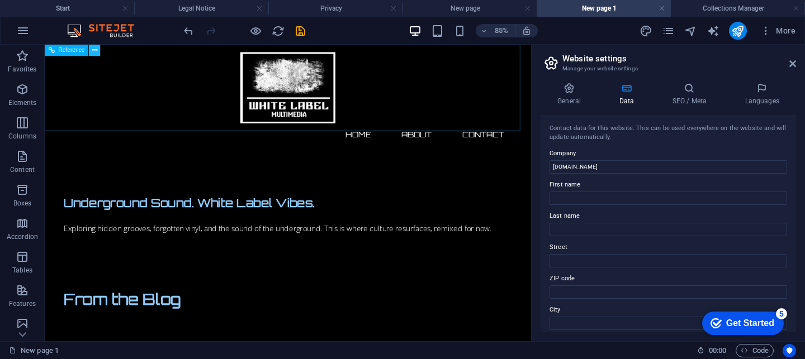
click at [95, 45] on icon at bounding box center [94, 50] width 5 height 10
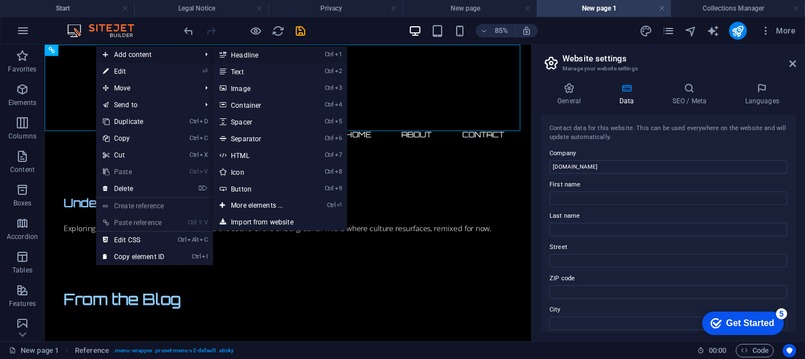
drag, startPoint x: 241, startPoint y: 54, endPoint x: 2, endPoint y: 18, distance: 241.2
click at [241, 54] on link "Ctrl 1 Headline" at bounding box center [259, 54] width 92 height 17
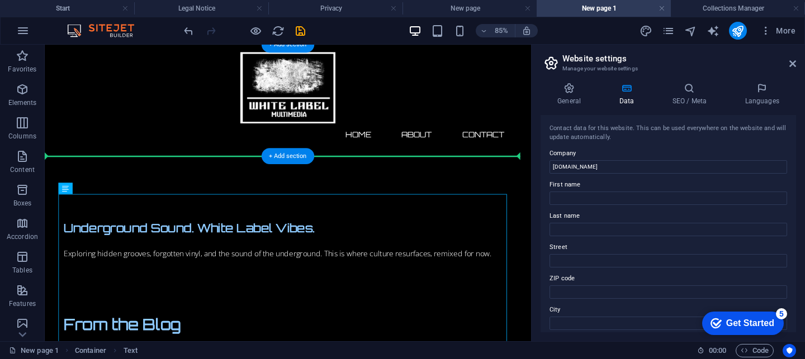
drag, startPoint x: 375, startPoint y: 254, endPoint x: 426, endPoint y: 174, distance: 94.7
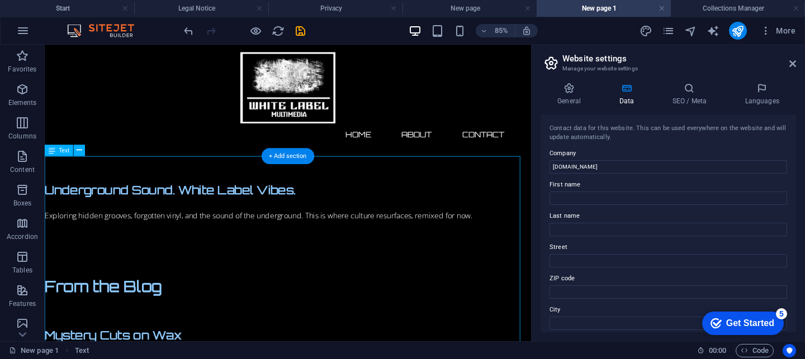
drag, startPoint x: 340, startPoint y: 217, endPoint x: 152, endPoint y: 221, distance: 188.3
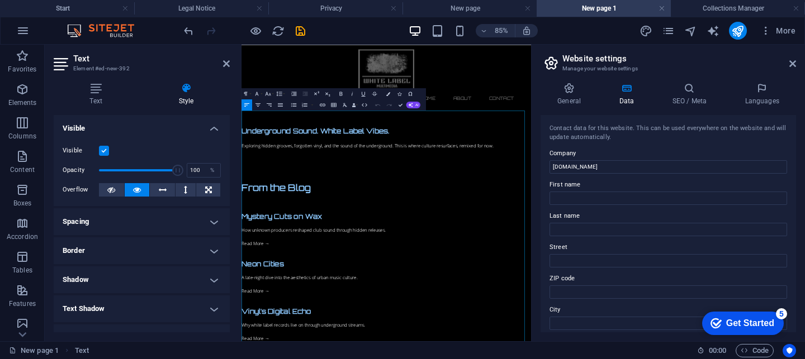
click at [49, 192] on div "Text Style Text Add, edit, and format text directly on the website. Default col…" at bounding box center [142, 208] width 194 height 268
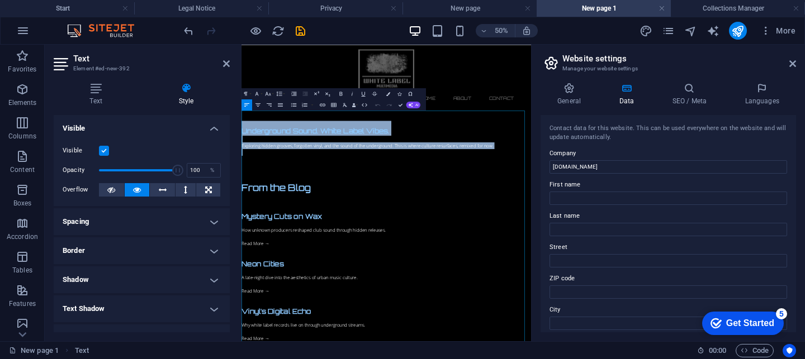
drag, startPoint x: 768, startPoint y: 256, endPoint x: 172, endPoint y: 205, distance: 598.9
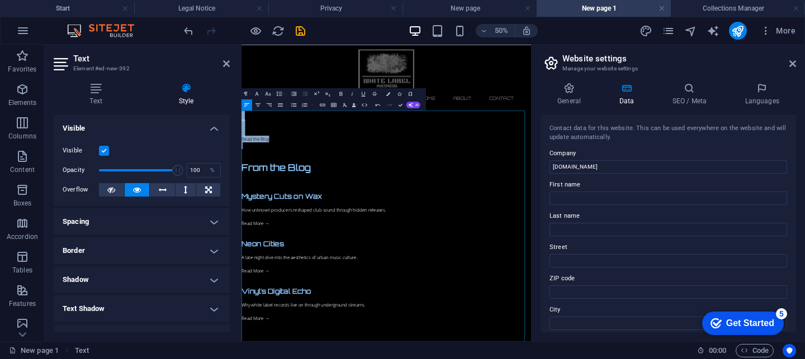
drag, startPoint x: 246, startPoint y: 264, endPoint x: 204, endPoint y: 167, distance: 106.4
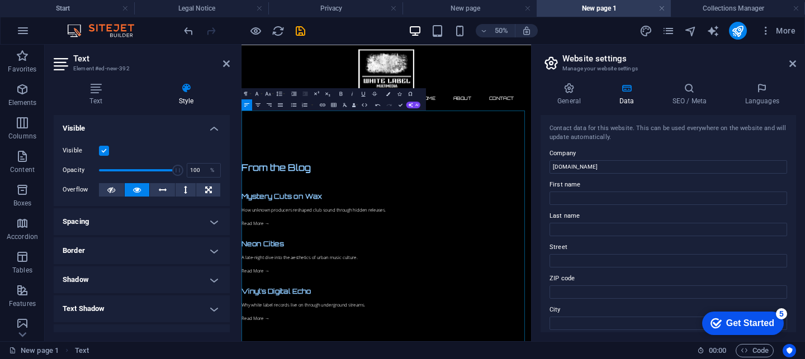
click at [256, 266] on p at bounding box center [530, 272] width 579 height 13
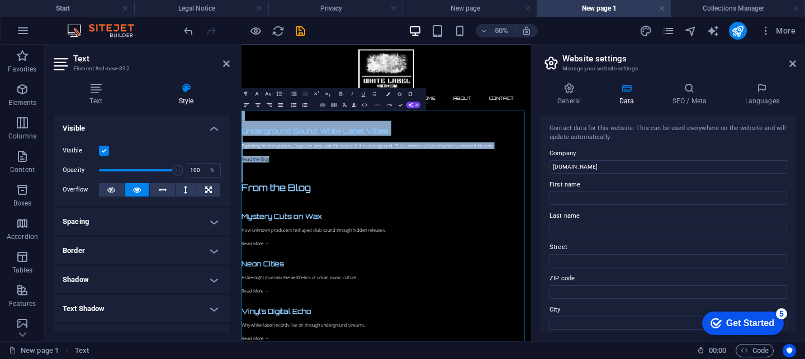
drag, startPoint x: 244, startPoint y: 311, endPoint x: 208, endPoint y: 156, distance: 158.3
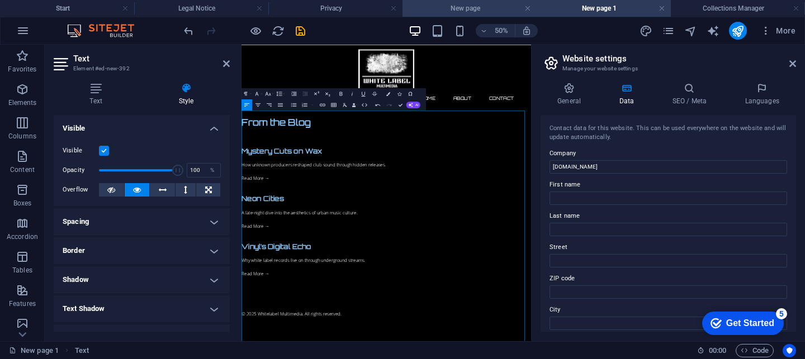
click at [468, 15] on li "New page" at bounding box center [469, 8] width 134 height 17
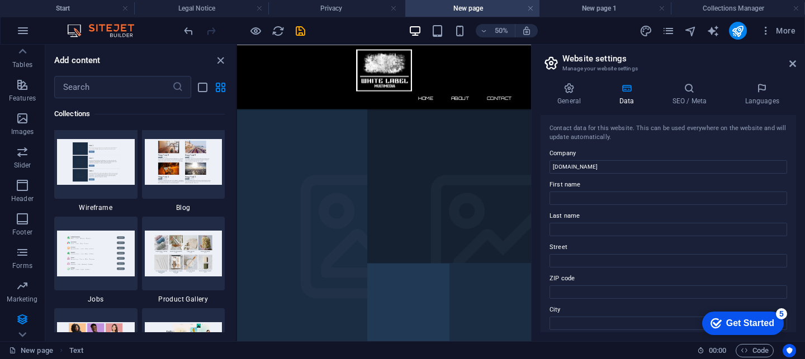
scroll to position [243, 0]
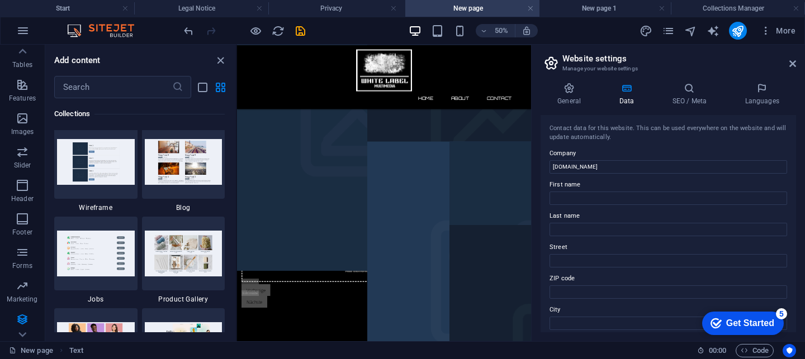
drag, startPoint x: 468, startPoint y: 15, endPoint x: 508, endPoint y: 14, distance: 40.2
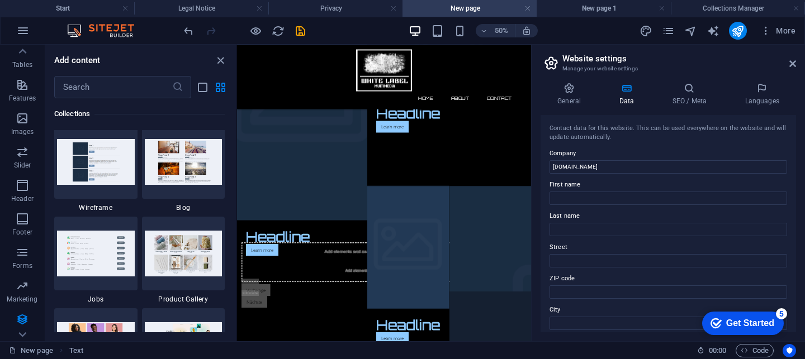
click at [593, 12] on h4 "New page 1" at bounding box center [603, 8] width 134 height 12
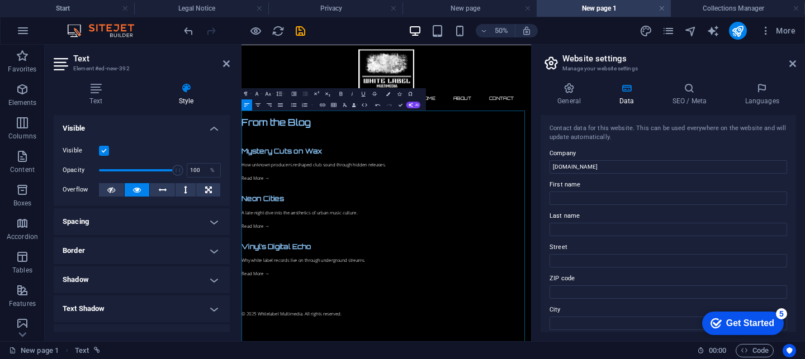
click at [377, 203] on h3 "From the Blog" at bounding box center [530, 199] width 579 height 20
click at [270, 46] on icon at bounding box center [270, 48] width 3 height 6
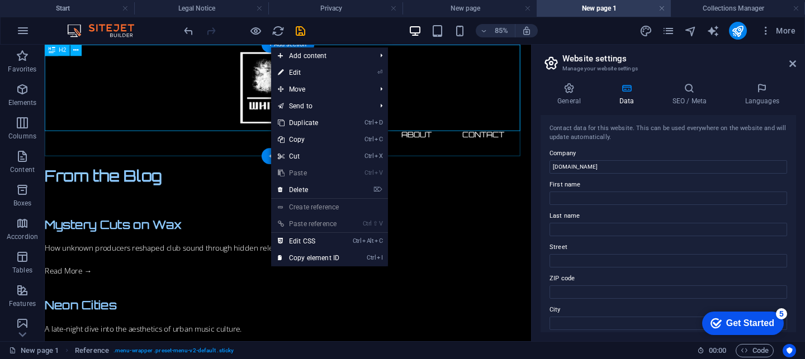
click at [176, 168] on div "New headline" at bounding box center [331, 110] width 572 height 131
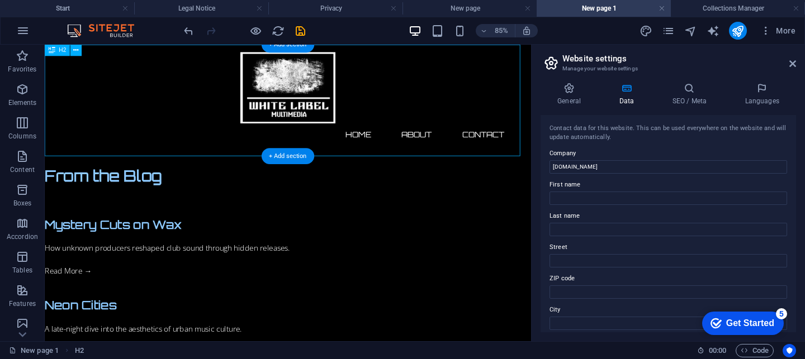
click at [239, 160] on div "New headline" at bounding box center [331, 110] width 572 height 131
click at [231, 159] on div "New headline" at bounding box center [331, 110] width 572 height 131
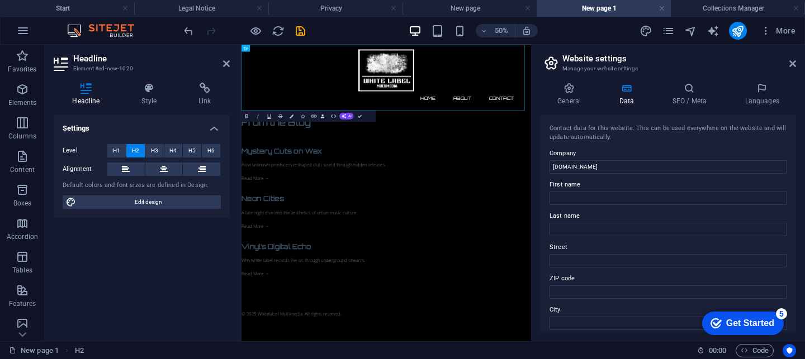
click at [192, 138] on div "Level H1 H2 H3 H4 H5 H6 Alignment Default colors and font sizes are defined in …" at bounding box center [142, 176] width 176 height 83
click at [441, 158] on h2 "New headline" at bounding box center [530, 161] width 579 height 30
drag, startPoint x: 441, startPoint y: 158, endPoint x: 248, endPoint y: 156, distance: 192.8
click at [248, 156] on h2 "New headline" at bounding box center [530, 161] width 579 height 30
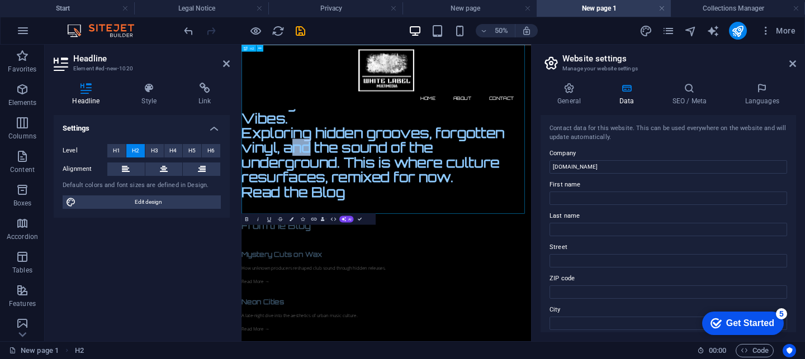
drag, startPoint x: 317, startPoint y: 249, endPoint x: 307, endPoint y: 245, distance: 11.1
click at [307, 245] on h2 "Underground Sound. White Label Vibes. Exploring hidden grooves, forgotten vinyl…" at bounding box center [530, 264] width 579 height 236
click at [277, 232] on h2 "Underground Sound. White Label Vibes. Exploring hidden grooves, forgotten vinyl…" at bounding box center [530, 264] width 579 height 236
click at [279, 229] on h2 "Underground Sound. White Label Vibes. Exploring hidden grooves, forgotten vinyl…" at bounding box center [530, 264] width 579 height 236
drag, startPoint x: 306, startPoint y: 245, endPoint x: 360, endPoint y: 282, distance: 66.0
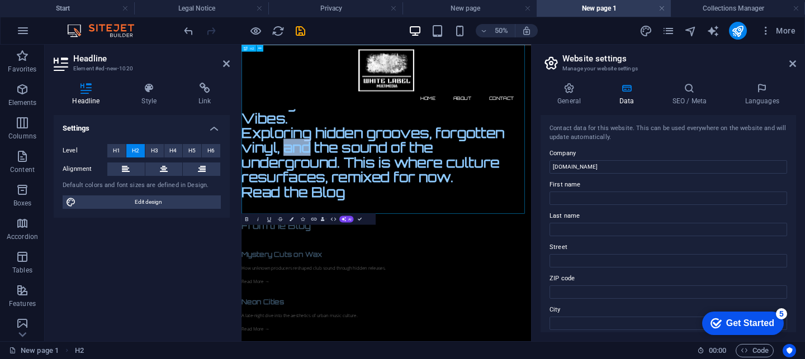
click at [330, 260] on h2 "Underground Sound. White Label Vibes. Exploring hidden grooves, forgotten vinyl…" at bounding box center [530, 264] width 579 height 236
click at [255, 213] on h2 "Underground Sound. White Label Vibes. Exploring hidden grooves, forgotten vinyl…" at bounding box center [530, 264] width 579 height 236
click at [472, 354] on h2 "Underground Sound. White Label Vibes. Exploring hidden grooves, forgotten vinyl…" at bounding box center [530, 264] width 579 height 236
drag, startPoint x: 475, startPoint y: 346, endPoint x: 455, endPoint y: 348, distance: 20.1
click at [469, 346] on h2 "Underground Sound. White Label Vibes. Exploring hidden grooves, forgotten vinyl…" at bounding box center [530, 264] width 579 height 236
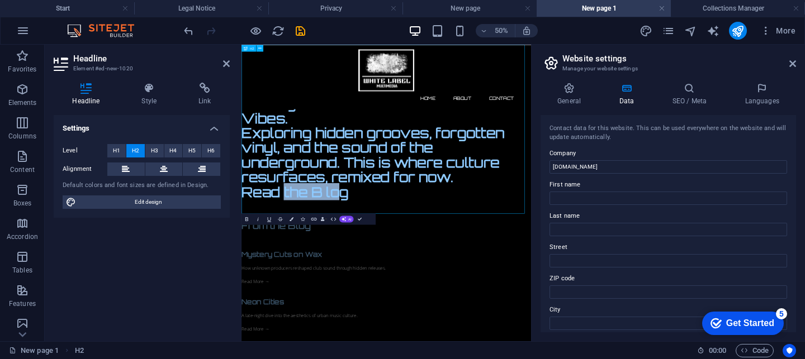
drag, startPoint x: 394, startPoint y: 348, endPoint x: 274, endPoint y: 351, distance: 120.7
click at [285, 351] on h2 "Underground Sound. White Label Vibes. Exploring hidden grooves, forgotten vinyl…" at bounding box center [530, 264] width 579 height 236
click at [270, 344] on h2 "Underground Sound. White Label Vibes. Exploring hidden grooves, forgotten vinyl…" at bounding box center [530, 264] width 579 height 236
click at [257, 343] on h2 "Underground Sound. White Label Vibes. Exploring hidden grooves, forgotten vinyl…" at bounding box center [530, 264] width 579 height 236
click at [153, 89] on icon at bounding box center [149, 88] width 53 height 11
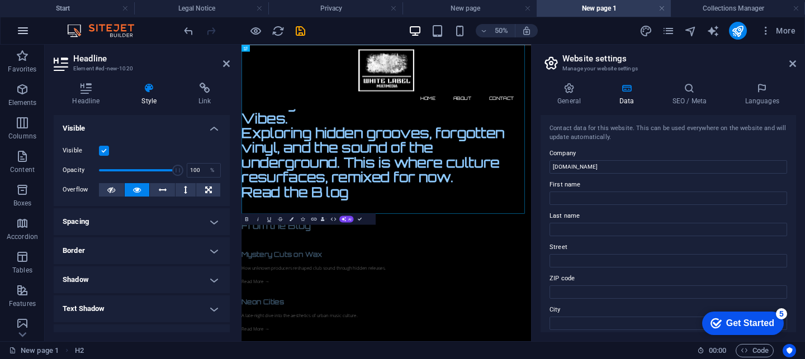
click at [28, 36] on icon "button" at bounding box center [22, 30] width 13 height 13
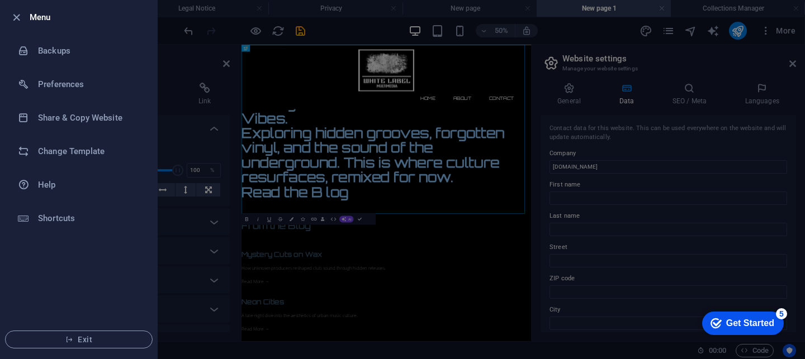
click at [200, 218] on div at bounding box center [402, 179] width 805 height 359
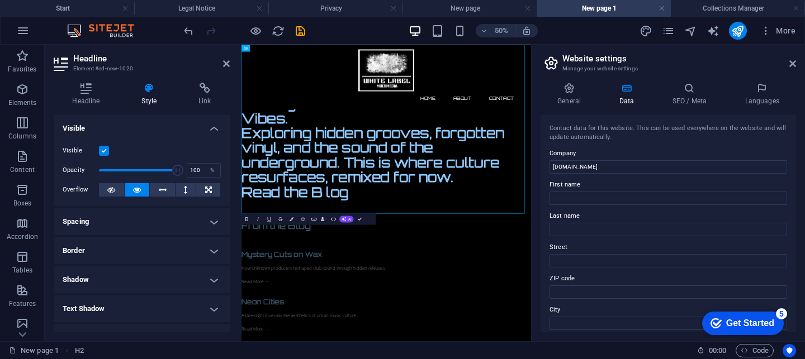
drag, startPoint x: 197, startPoint y: 178, endPoint x: 204, endPoint y: 67, distance: 110.9
click at [194, 106] on div "Headline Style Link Settings Level H1 H2 H3 H4 H5 H6 Alignment Default colors a…" at bounding box center [142, 208] width 176 height 250
drag, startPoint x: 217, startPoint y: 53, endPoint x: 257, endPoint y: 7, distance: 61.0
click at [255, 45] on div "Start Legal Notice Privacy New page New page 1 Collections Manager Favorites El…" at bounding box center [265, 193] width 531 height 297
click at [58, 4] on h4 "Start" at bounding box center [67, 8] width 134 height 12
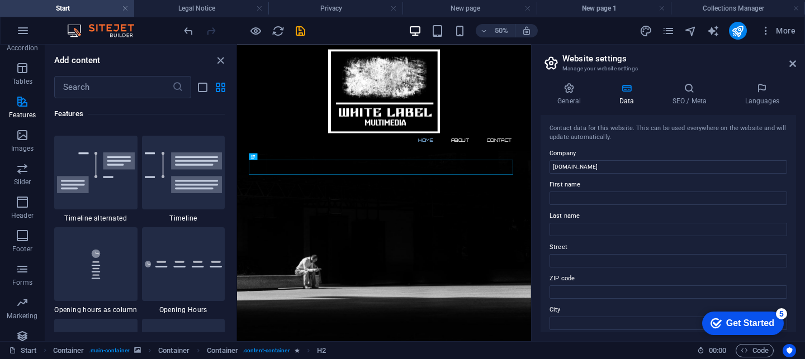
click at [58, 3] on h4 "Start" at bounding box center [67, 8] width 134 height 12
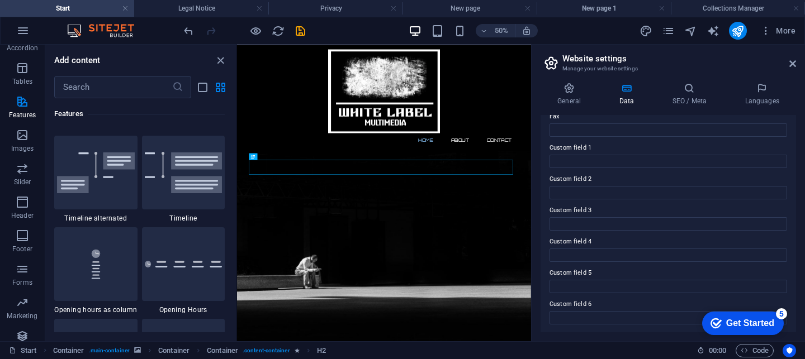
scroll to position [84, 0]
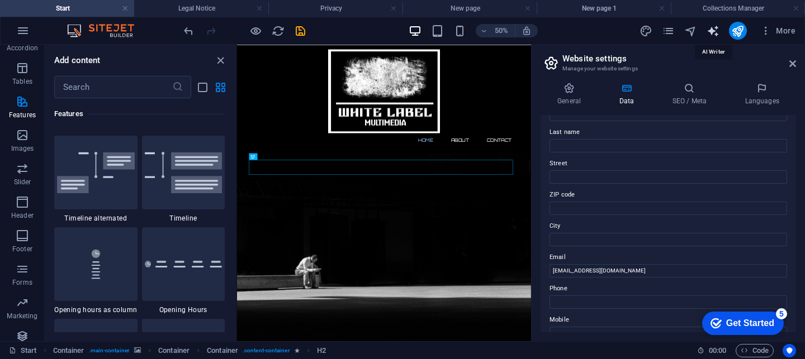
click at [715, 34] on icon "text_generator" at bounding box center [712, 31] width 13 height 13
select select "English"
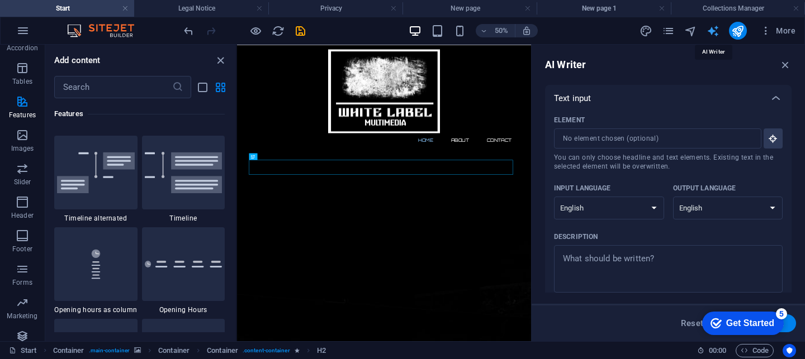
scroll to position [0, 0]
click at [705, 141] on input "Element ​ You can only choose headline and text elements. Existing text in the …" at bounding box center [653, 139] width 199 height 20
click at [773, 135] on icon "button" at bounding box center [773, 139] width 10 height 10
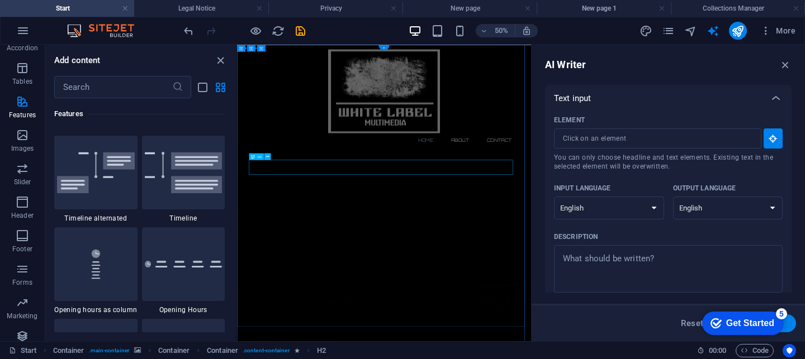
type input "#ed-910497631"
type textarea "x"
type input "10"
type textarea "x"
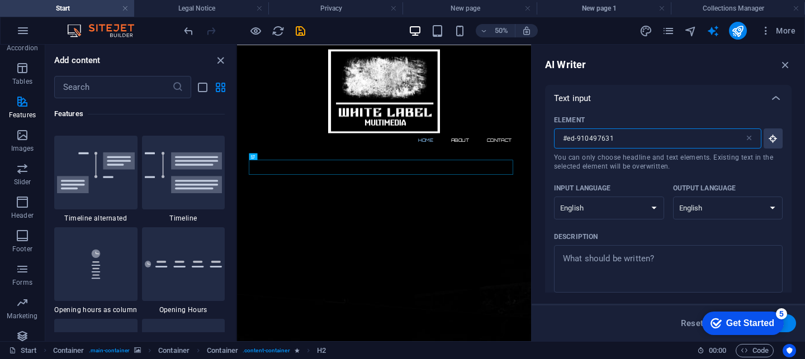
click at [635, 137] on input "#ed-910497631" at bounding box center [649, 139] width 191 height 20
drag, startPoint x: 632, startPoint y: 140, endPoint x: 541, endPoint y: 147, distance: 91.3
click at [541, 147] on div "AI Writer Text input Element #ed-910497631 ​ You can only choose headline and t…" at bounding box center [667, 193] width 273 height 297
click at [744, 137] on icon at bounding box center [748, 138] width 9 height 9
click at [743, 137] on input "#ed-910497631" at bounding box center [649, 139] width 191 height 20
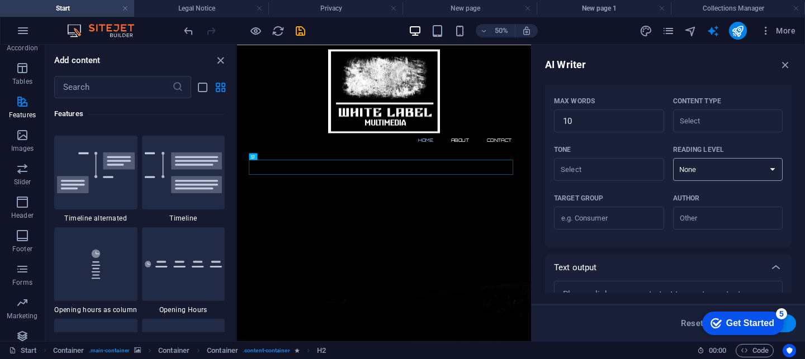
scroll to position [84, 0]
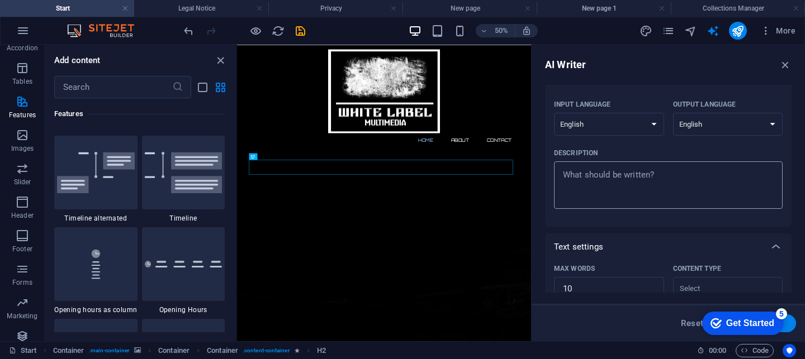
type textarea "x"
click at [650, 182] on textarea "Description x ​" at bounding box center [667, 185] width 217 height 36
paste textarea "Underground Sound. White Label Vibes. Exploring hidden grooves, forgotten vinyl…"
type textarea "Underground Sound. White Label Vibes. Exploring hidden grooves, forgotten vinyl…"
type textarea "x"
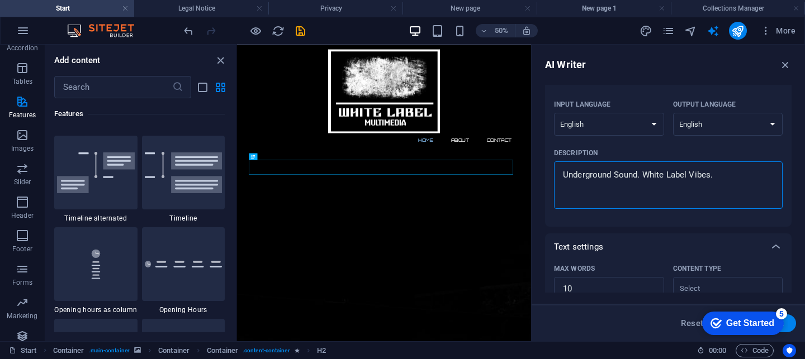
scroll to position [175, 0]
drag, startPoint x: 825, startPoint y: 230, endPoint x: 823, endPoint y: 213, distance: 16.8
type textarea "Underground Sound. White Label Vibes. Exploring hidden grooves, forgotten vinyl…"
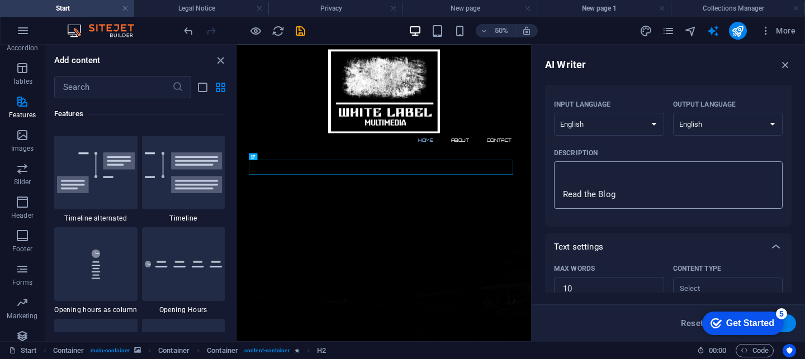
drag, startPoint x: 573, startPoint y: 165, endPoint x: 573, endPoint y: 185, distance: 19.6
click at [572, 172] on div "Underground Sound. White Label Vibes. Exploring hidden grooves, forgotten vinyl…" at bounding box center [668, 184] width 229 height 47
click at [572, 172] on textarea "Underground Sound. White Label Vibes. Exploring hidden grooves, forgotten vinyl…" at bounding box center [667, 185] width 217 height 36
click at [555, 168] on div "Underground Sound. White Label Vibes. Exploring hidden grooves, forgotten vinyl…" at bounding box center [668, 184] width 229 height 47
click at [559, 168] on textarea "Underground Sound. White Label Vibes. Exploring hidden grooves, forgotten vinyl…" at bounding box center [667, 185] width 217 height 36
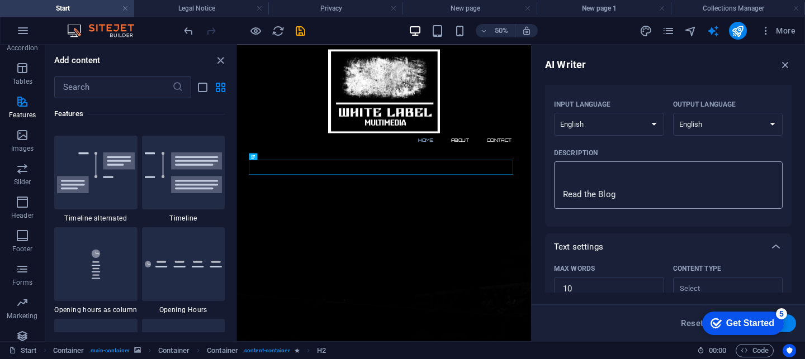
click at [557, 168] on div "Underground Sound. White Label Vibes. Exploring hidden grooves, forgotten vinyl…" at bounding box center [668, 184] width 229 height 47
click at [559, 168] on textarea "Underground Sound. White Label Vibes. Exploring hidden grooves, forgotten vinyl…" at bounding box center [667, 185] width 217 height 36
click at [557, 168] on div "Underground Sound. White Label Vibes. Exploring hidden grooves, forgotten vinyl…" at bounding box center [668, 184] width 229 height 47
click at [559, 168] on textarea "Underground Sound. White Label Vibes. Exploring hidden grooves, forgotten vinyl…" at bounding box center [667, 185] width 217 height 36
drag, startPoint x: 557, startPoint y: 168, endPoint x: 679, endPoint y: 227, distance: 135.4
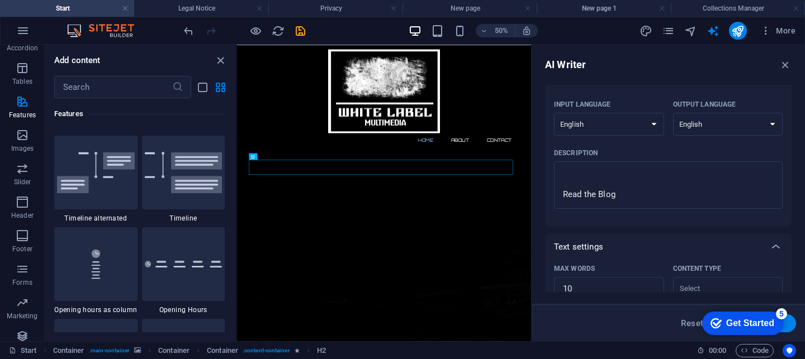
click at [684, 230] on div "Text input Element ​ You can only choose headline and text elements. Existing t…" at bounding box center [668, 256] width 246 height 511
click at [567, 193] on textarea "Underground Sound. White Label Vibes. Exploring hidden grooves, forgotten vinyl…" at bounding box center [667, 185] width 217 height 36
drag, startPoint x: 551, startPoint y: 173, endPoint x: 557, endPoint y: 178, distance: 7.5
click at [557, 178] on div "Element ​ You can only choose headline and text elements. Existing text in the …" at bounding box center [668, 127] width 246 height 199
click at [558, 165] on div "Underground Sound. White Label Vibes. Exploring hidden grooves, forgotten vinyl…" at bounding box center [668, 184] width 229 height 47
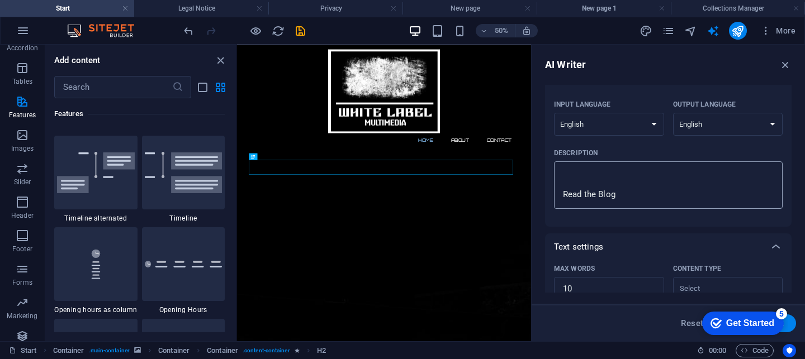
click at [559, 167] on textarea "Underground Sound. White Label Vibes. Exploring hidden grooves, forgotten vinyl…" at bounding box center [667, 185] width 217 height 36
click at [558, 165] on div "Underground Sound. White Label Vibes. Exploring hidden grooves, forgotten vinyl…" at bounding box center [668, 184] width 229 height 47
click at [559, 167] on textarea "Underground Sound. White Label Vibes. Exploring hidden grooves, forgotten vinyl…" at bounding box center [667, 185] width 217 height 36
click at [558, 164] on div "Underground Sound. White Label Vibes. Exploring hidden grooves, forgotten vinyl…" at bounding box center [668, 184] width 229 height 47
click at [559, 167] on textarea "Underground Sound. White Label Vibes. Exploring hidden grooves, forgotten vinyl…" at bounding box center [667, 185] width 217 height 36
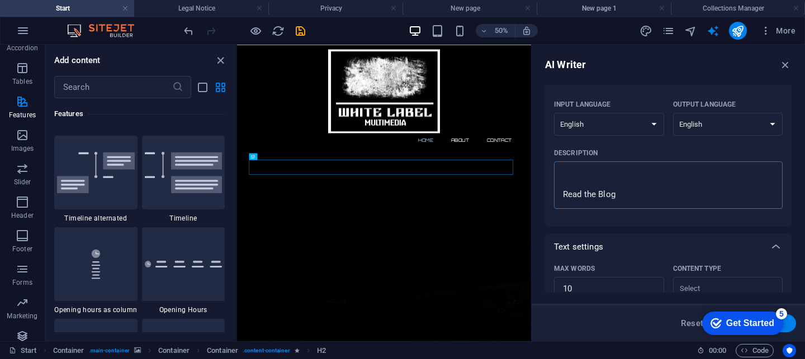
scroll to position [0, 0]
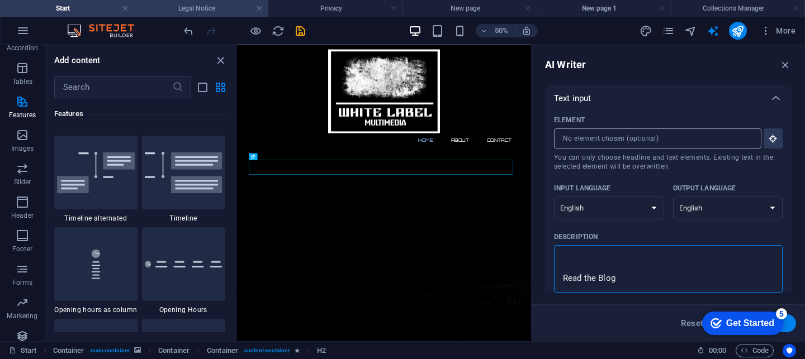
click at [204, 10] on h4 "Legal Notice" at bounding box center [201, 8] width 134 height 12
type textarea "x"
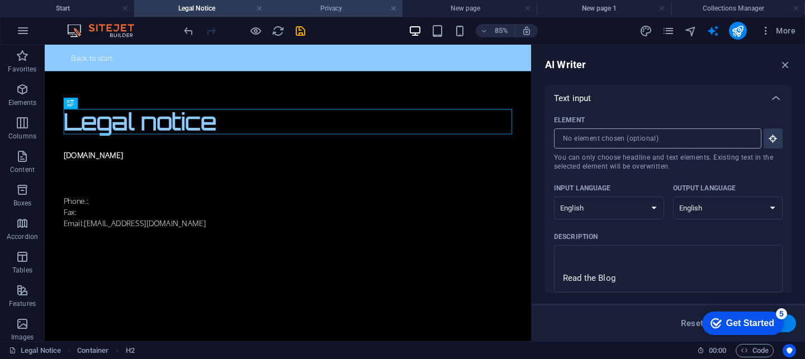
click at [347, 11] on h4 "Privacy" at bounding box center [335, 8] width 134 height 12
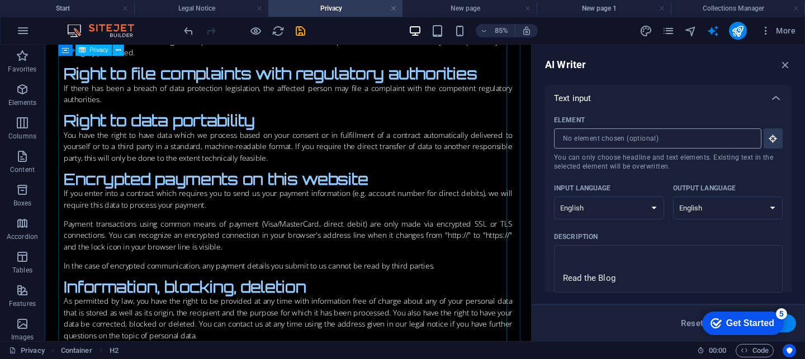
scroll to position [601, 0]
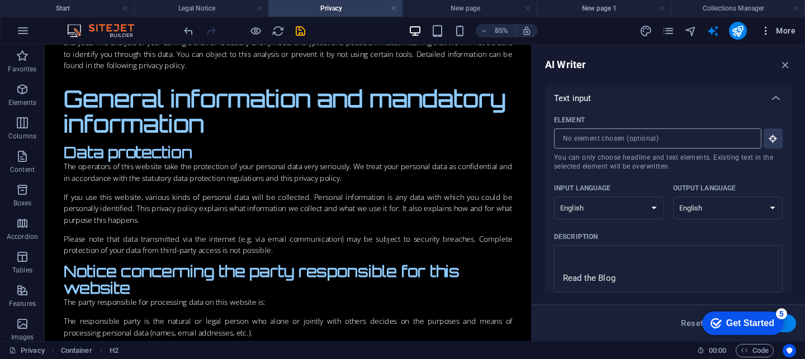
click at [800, 32] on button "More" at bounding box center [777, 31] width 44 height 18
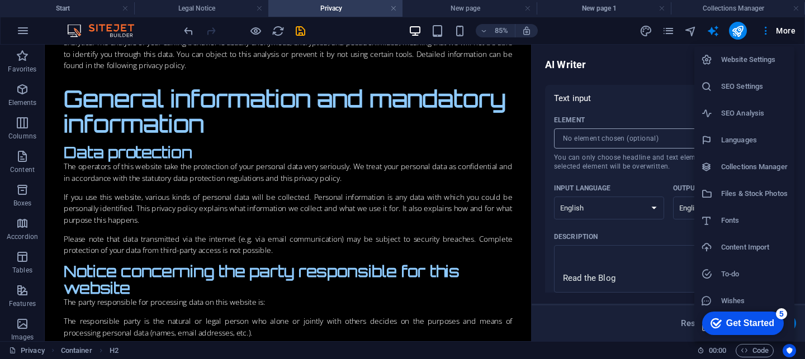
click at [765, 32] on div at bounding box center [402, 179] width 805 height 359
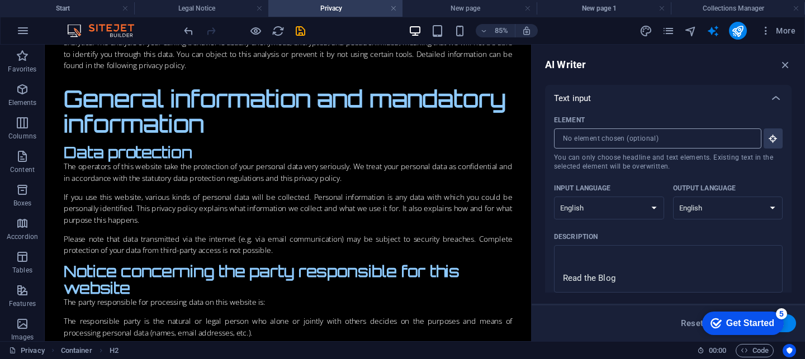
click at [765, 32] on icon "button" at bounding box center [765, 30] width 11 height 11
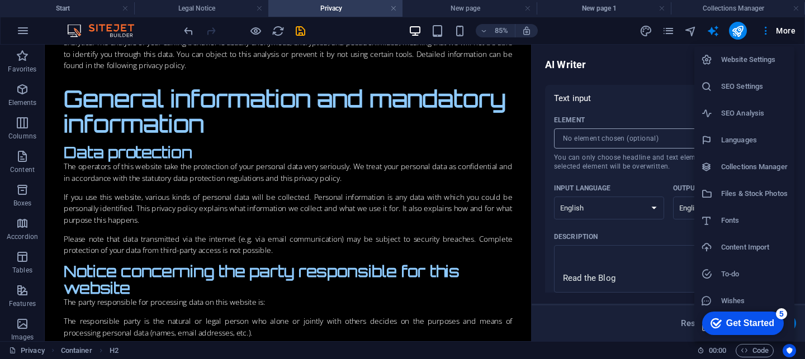
click at [302, 32] on div at bounding box center [402, 179] width 805 height 359
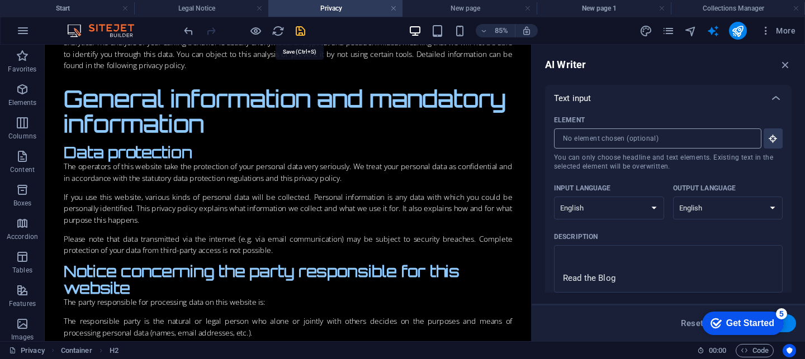
click at [304, 34] on icon "save" at bounding box center [300, 31] width 13 height 13
